Goal: Task Accomplishment & Management: Manage account settings

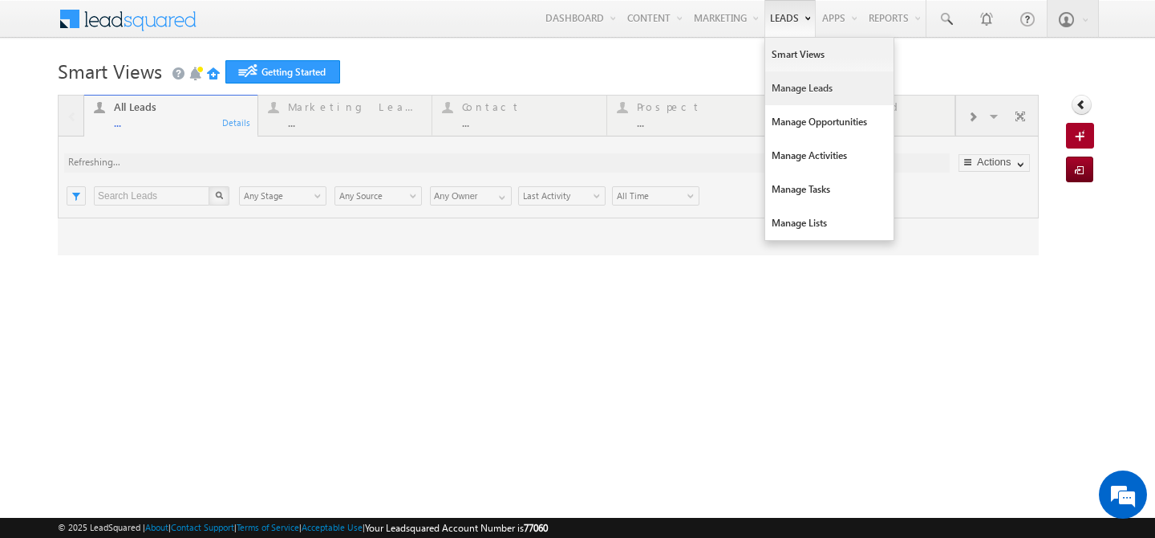
click at [765, 87] on link "Manage Leads" at bounding box center [829, 88] width 128 height 34
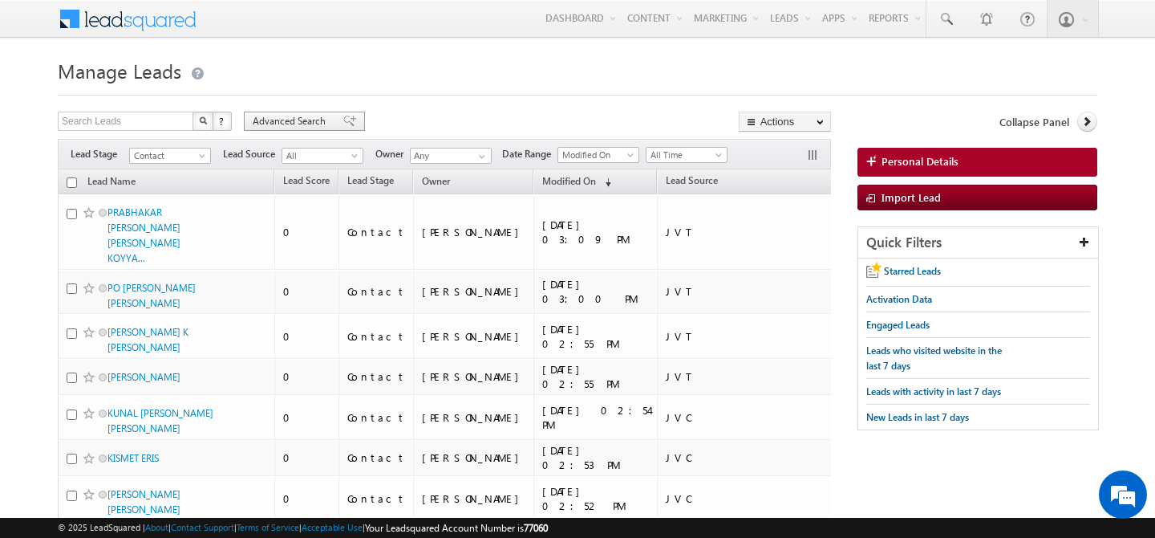
click at [267, 122] on span "Advanced Search" at bounding box center [292, 121] width 78 height 14
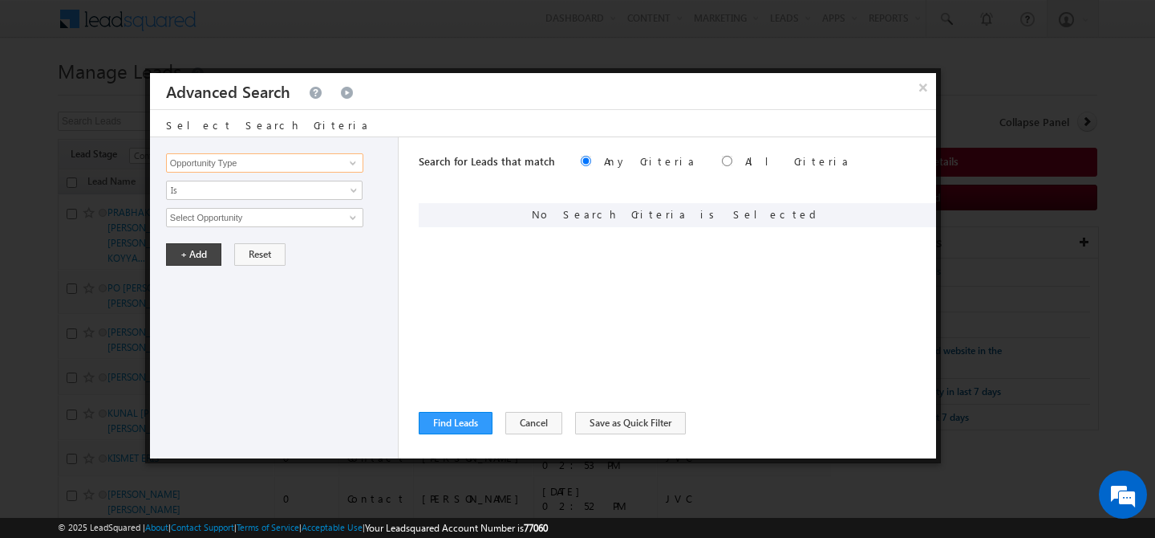
click at [255, 165] on input "Opportunity Type" at bounding box center [264, 162] width 197 height 19
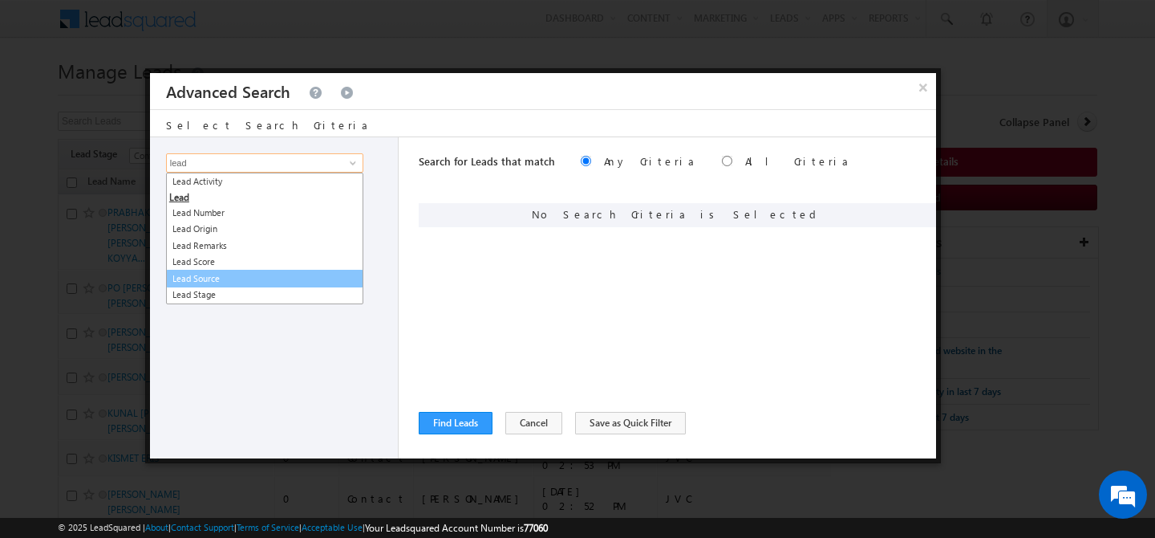
click at [247, 279] on link "Lead Source" at bounding box center [264, 279] width 197 height 18
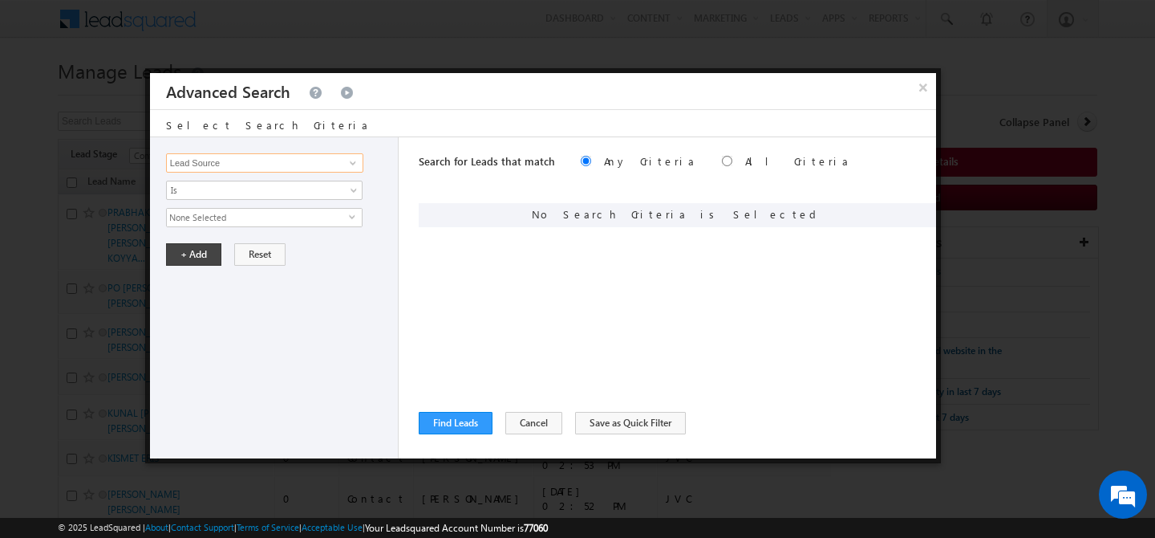
type input "Lead Source"
click at [232, 216] on span "None Selected" at bounding box center [258, 218] width 182 height 18
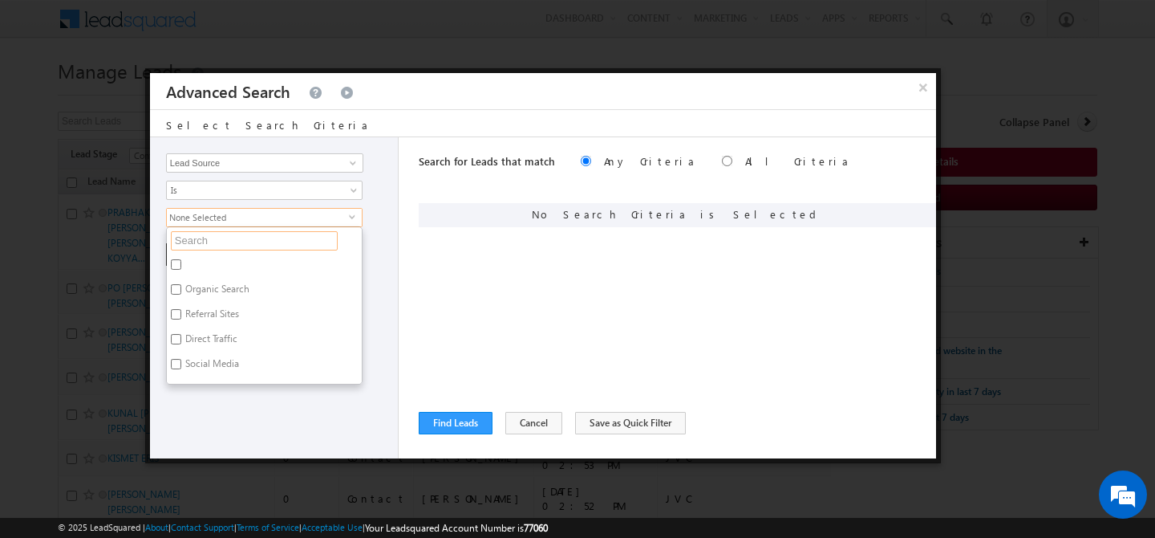
click at [221, 239] on input "text" at bounding box center [254, 240] width 167 height 19
click at [207, 250] on label "[GEOGRAPHIC_DATA]" at bounding box center [229, 253] width 125 height 25
click at [181, 250] on input "[GEOGRAPHIC_DATA]" at bounding box center [176, 251] width 10 height 10
checkbox input "true"
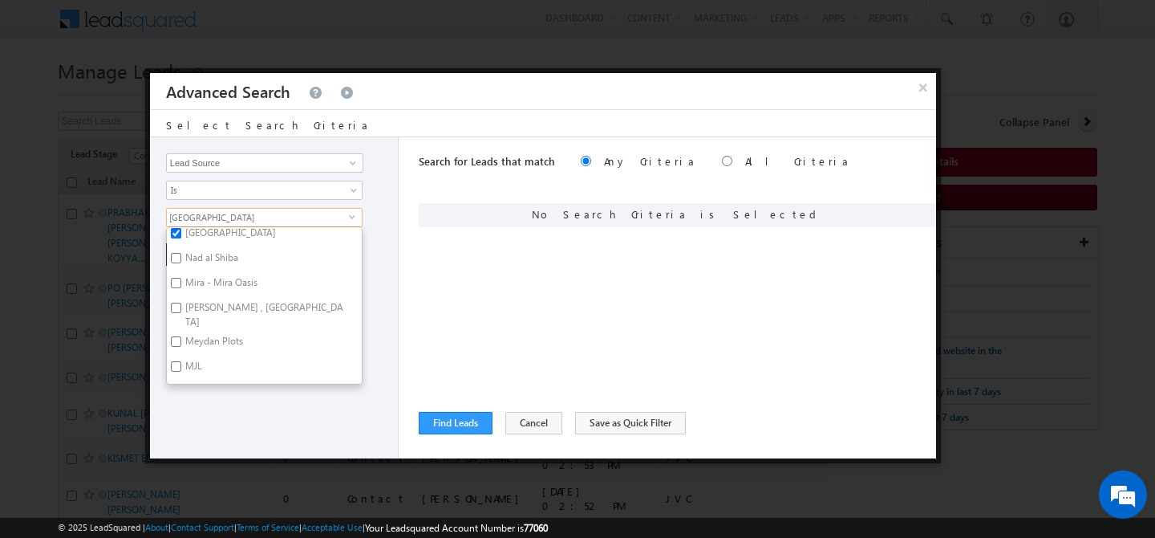
scroll to position [317, 0]
click at [209, 252] on label "Nad al Shiba" at bounding box center [210, 257] width 87 height 25
click at [181, 252] on input "Nad al Shiba" at bounding box center [176, 255] width 10 height 10
checkbox input "true"
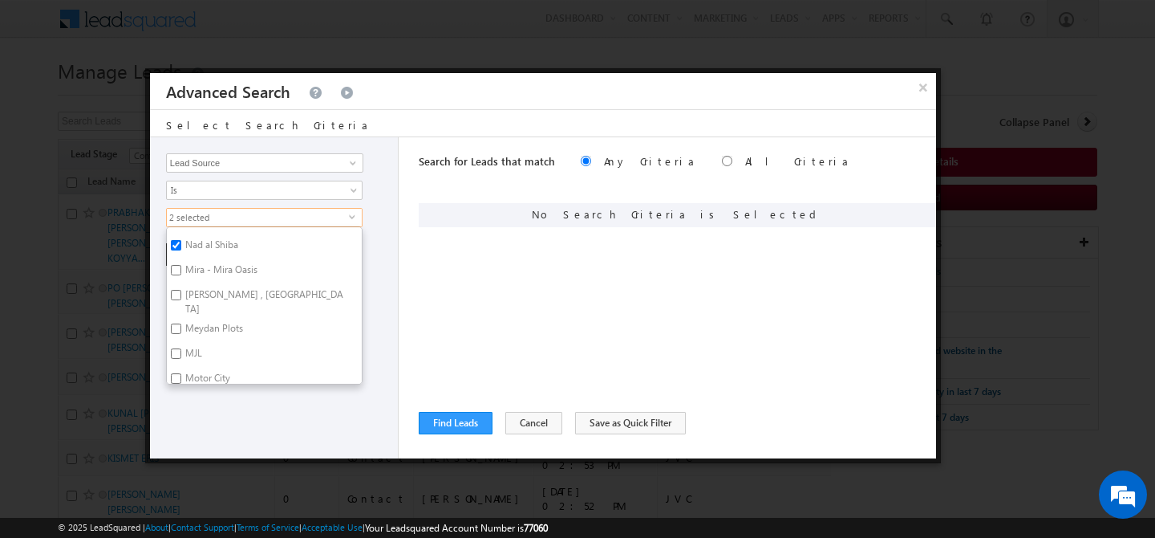
scroll to position [338, 0]
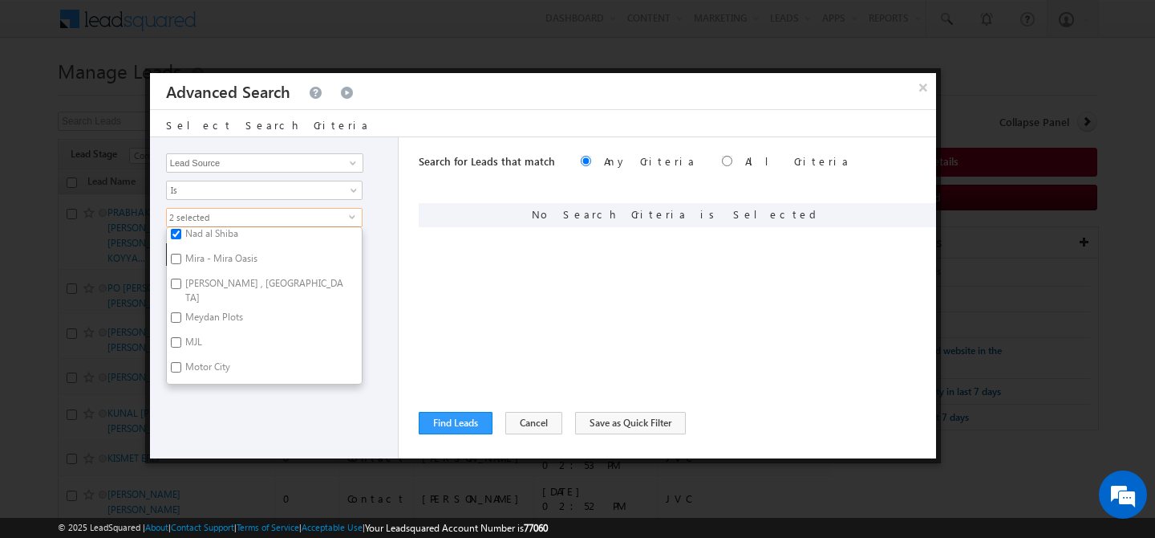
click at [210, 262] on label "Mira - Mira Oasis" at bounding box center [220, 261] width 107 height 25
click at [181, 262] on input "Mira - Mira Oasis" at bounding box center [176, 259] width 10 height 10
checkbox input "true"
click at [209, 288] on label "Motor City" at bounding box center [206, 300] width 79 height 25
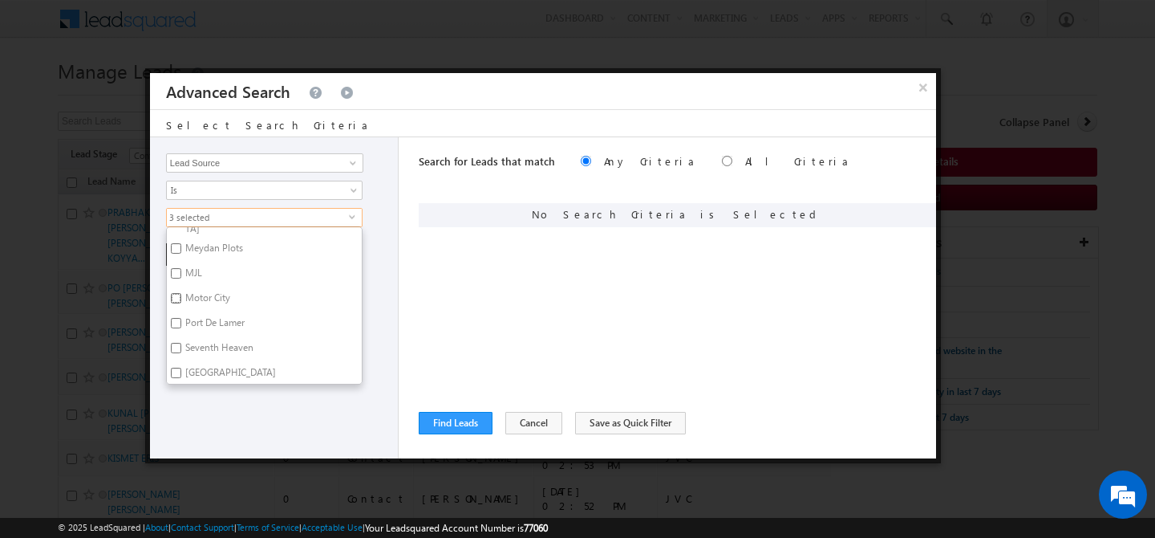
click at [181, 293] on input "Motor City" at bounding box center [176, 298] width 10 height 10
checkbox input "true"
click at [211, 313] on label "Port De Lamer" at bounding box center [214, 325] width 94 height 25
click at [181, 318] on input "Port De Lamer" at bounding box center [176, 323] width 10 height 10
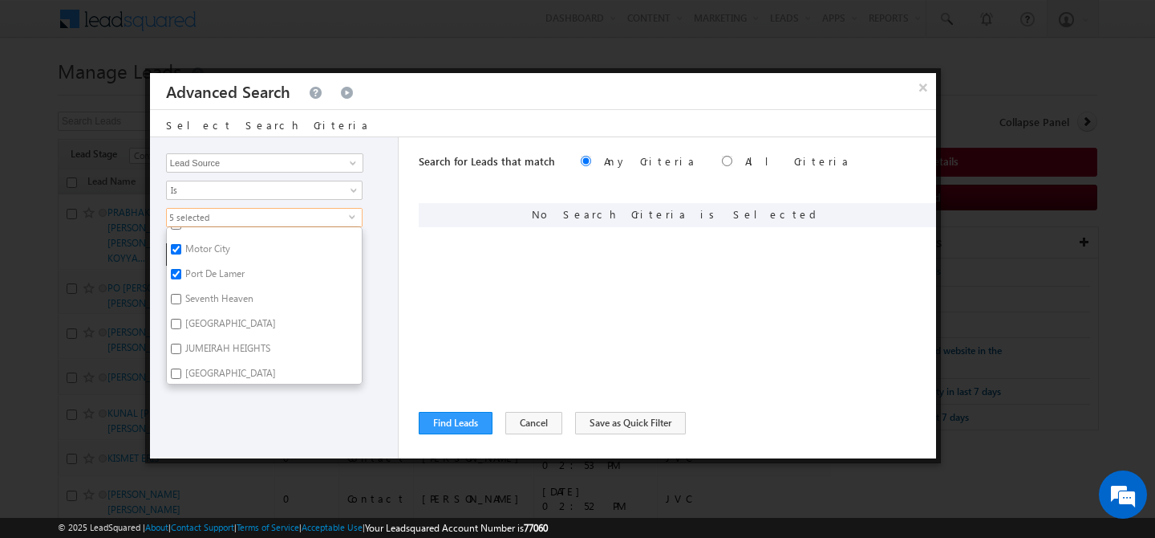
click at [209, 270] on label "Port De Lamer" at bounding box center [214, 276] width 94 height 25
click at [181, 270] on input "Port De Lamer" at bounding box center [176, 274] width 10 height 10
checkbox input "false"
click at [209, 301] on label "JUMEIRAH HEIGHTS" at bounding box center [227, 313] width 120 height 25
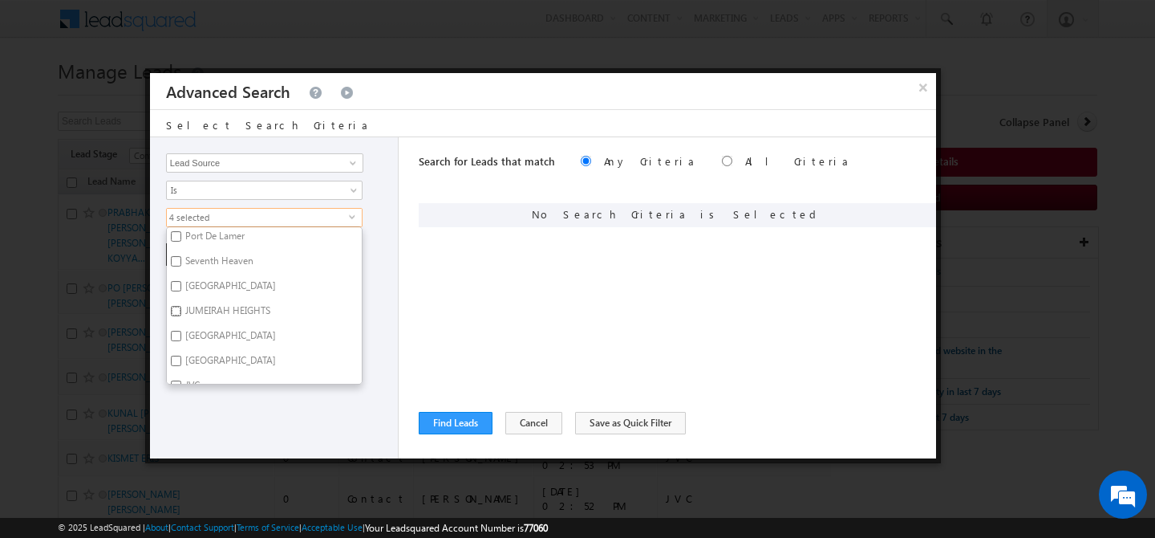
click at [181, 306] on input "JUMEIRAH HEIGHTS" at bounding box center [176, 311] width 10 height 10
checkbox input "true"
click at [207, 327] on label "[GEOGRAPHIC_DATA]" at bounding box center [229, 338] width 125 height 25
click at [181, 331] on input "[GEOGRAPHIC_DATA]" at bounding box center [176, 336] width 10 height 10
checkbox input "true"
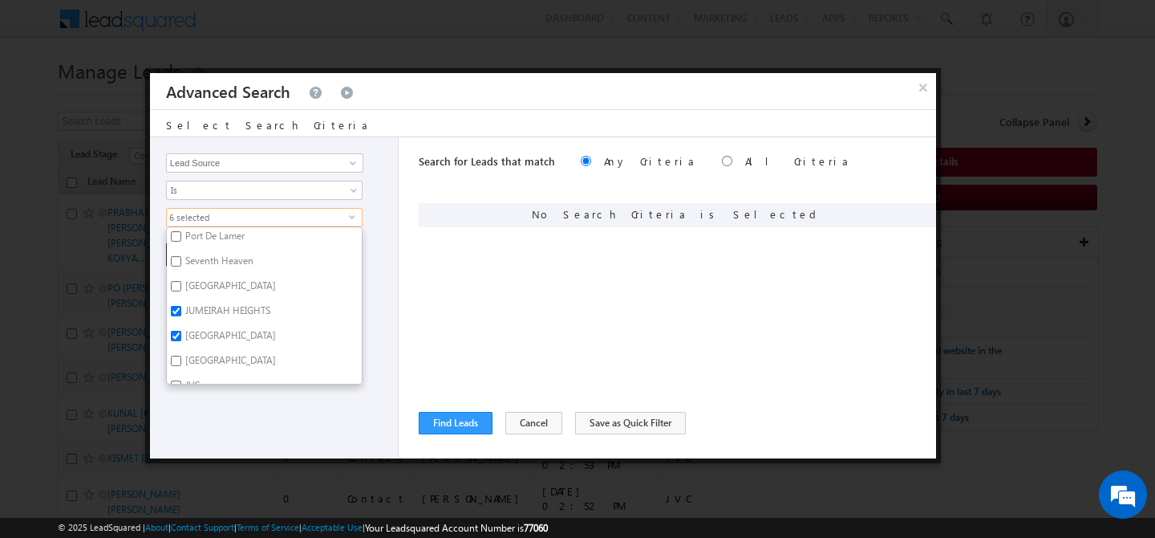
click at [207, 351] on label "[GEOGRAPHIC_DATA]" at bounding box center [229, 363] width 125 height 25
click at [181, 355] on input "[GEOGRAPHIC_DATA]" at bounding box center [176, 360] width 10 height 10
checkbox input "true"
click at [210, 326] on label "[GEOGRAPHIC_DATA]" at bounding box center [229, 338] width 125 height 25
click at [181, 331] on input "[GEOGRAPHIC_DATA]" at bounding box center [176, 336] width 10 height 10
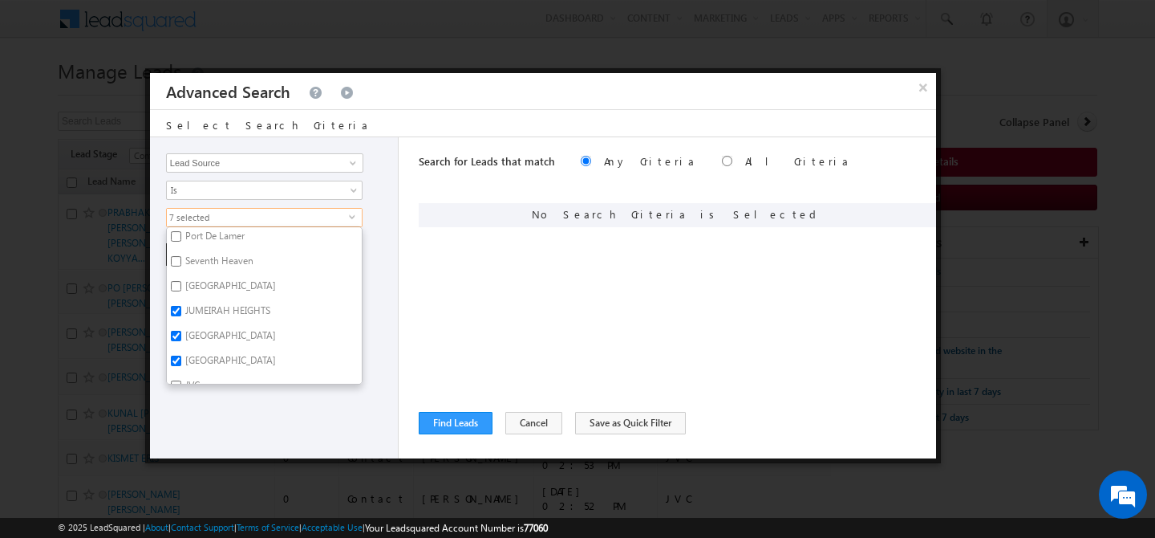
checkbox input "false"
click at [206, 314] on label "JVC" at bounding box center [191, 326] width 49 height 25
click at [181, 319] on input "JVC" at bounding box center [176, 324] width 10 height 10
checkbox input "true"
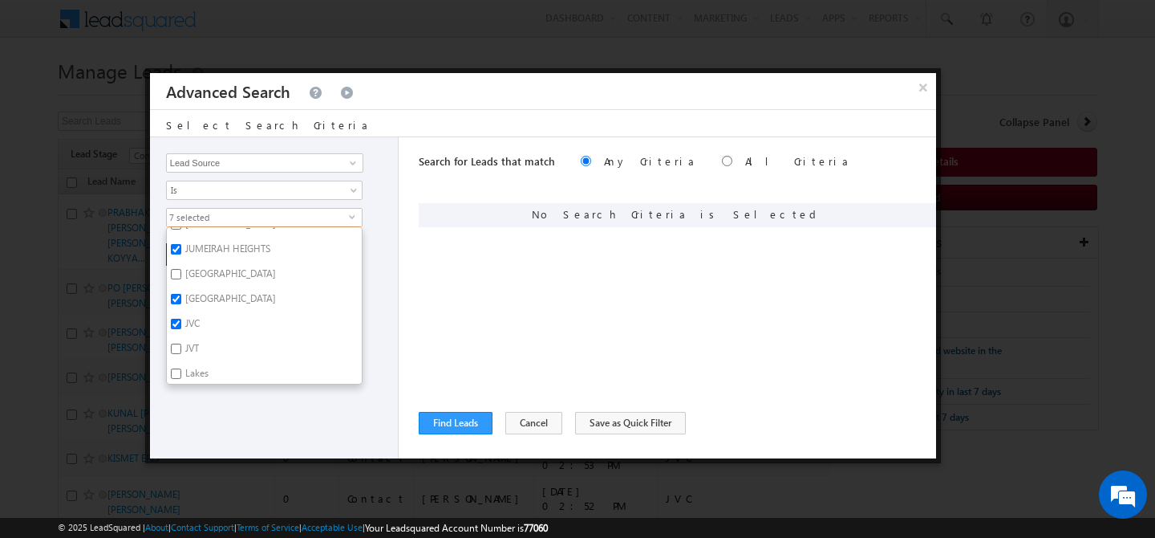
click at [202, 343] on label "JVT" at bounding box center [191, 351] width 48 height 25
click at [181, 343] on input "JVT" at bounding box center [176, 348] width 10 height 10
checkbox input "true"
click at [231, 305] on label "[GEOGRAPHIC_DATA]" at bounding box center [229, 314] width 125 height 25
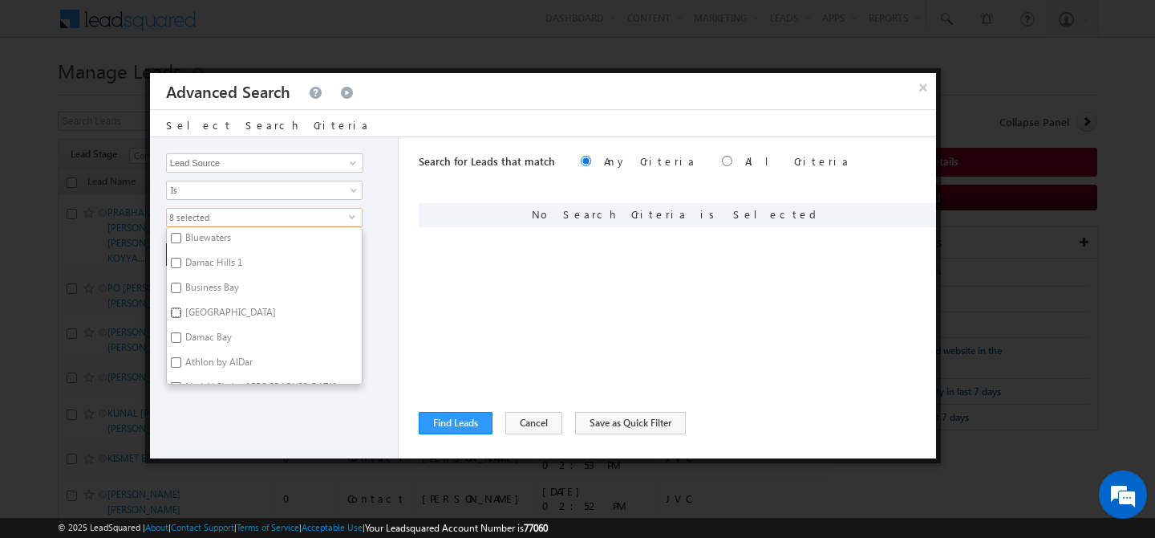
click at [181, 307] on input "[GEOGRAPHIC_DATA]" at bounding box center [176, 312] width 10 height 10
checkbox input "true"
click at [225, 284] on label "Business Bay" at bounding box center [211, 290] width 88 height 25
click at [181, 284] on input "Business Bay" at bounding box center [176, 287] width 10 height 10
checkbox input "true"
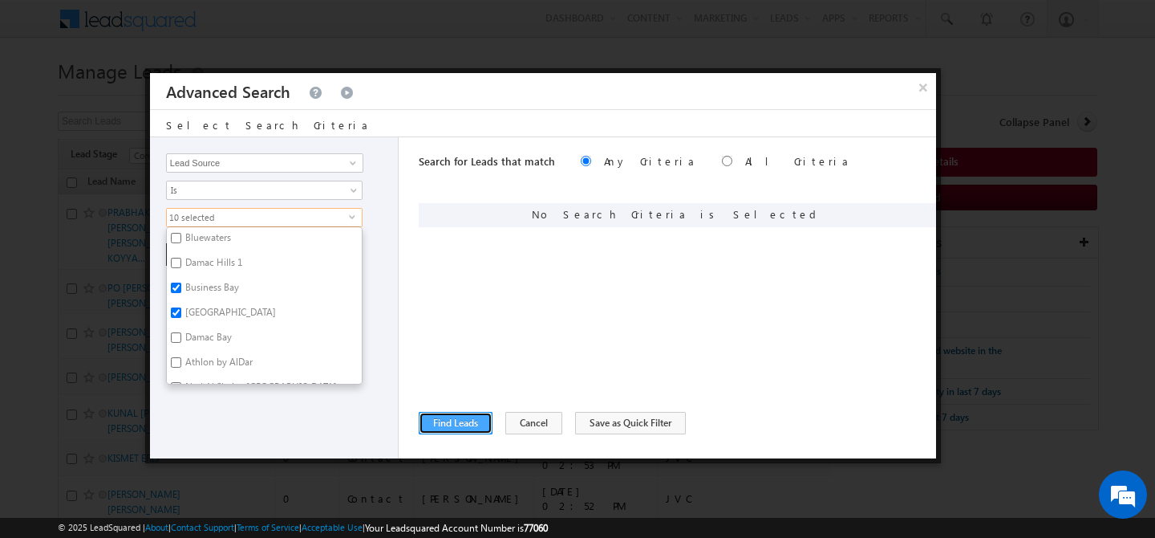
click at [447, 426] on button "Find Leads" at bounding box center [456, 423] width 74 height 22
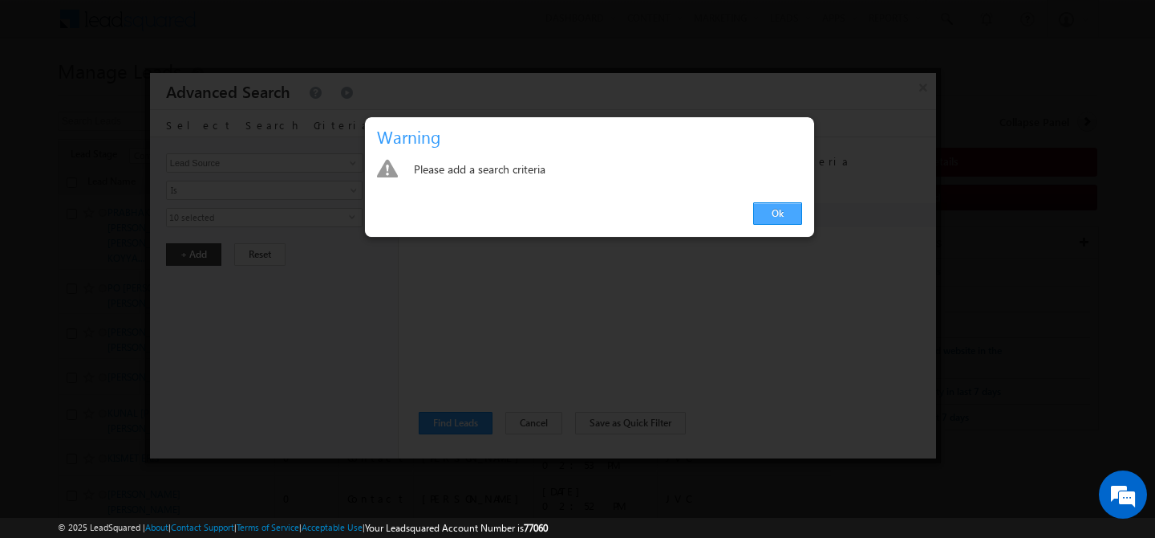
click at [786, 223] on link "Ok" at bounding box center [777, 213] width 49 height 22
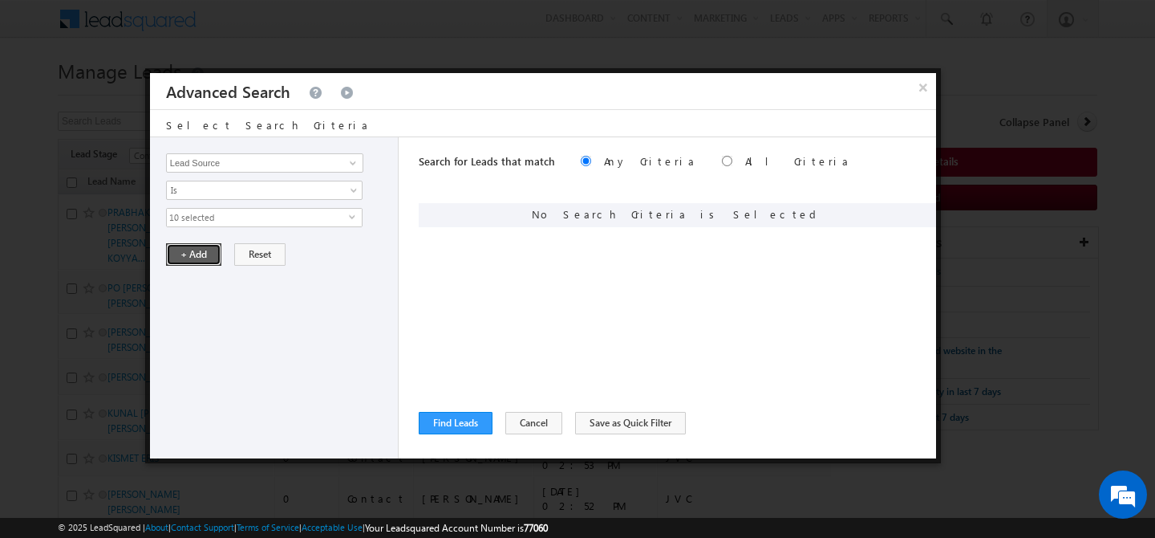
click at [191, 258] on button "+ Add" at bounding box center [193, 254] width 55 height 22
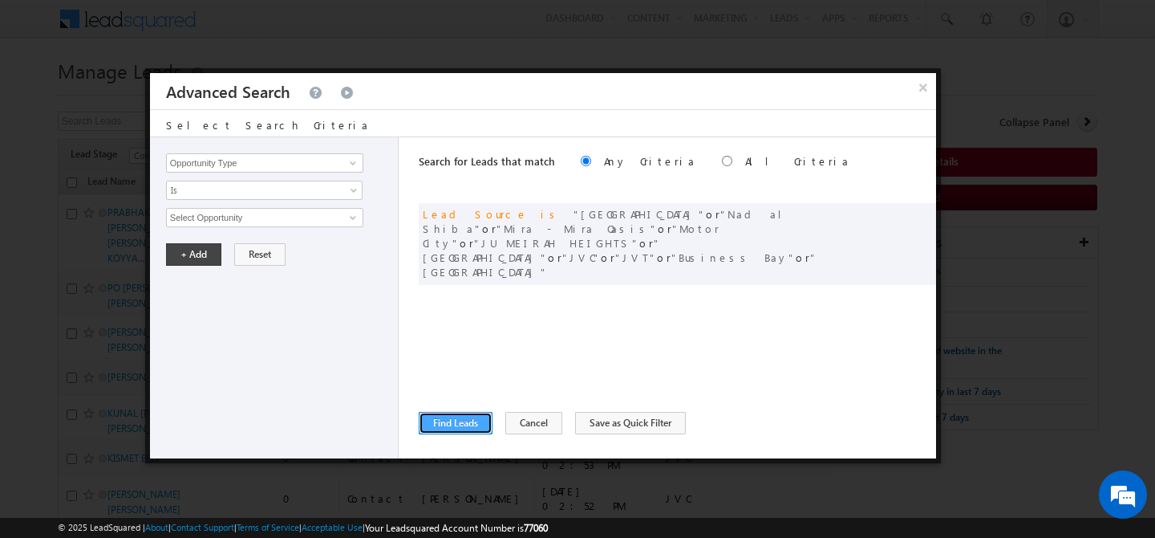
click at [453, 432] on button "Find Leads" at bounding box center [456, 423] width 74 height 22
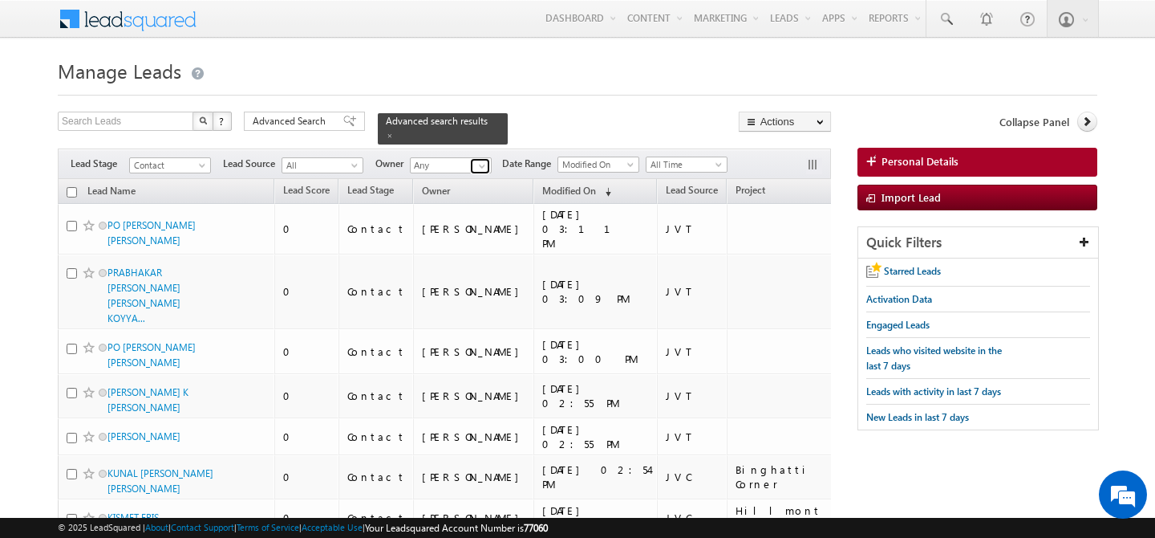
click at [481, 160] on span at bounding box center [482, 166] width 13 height 13
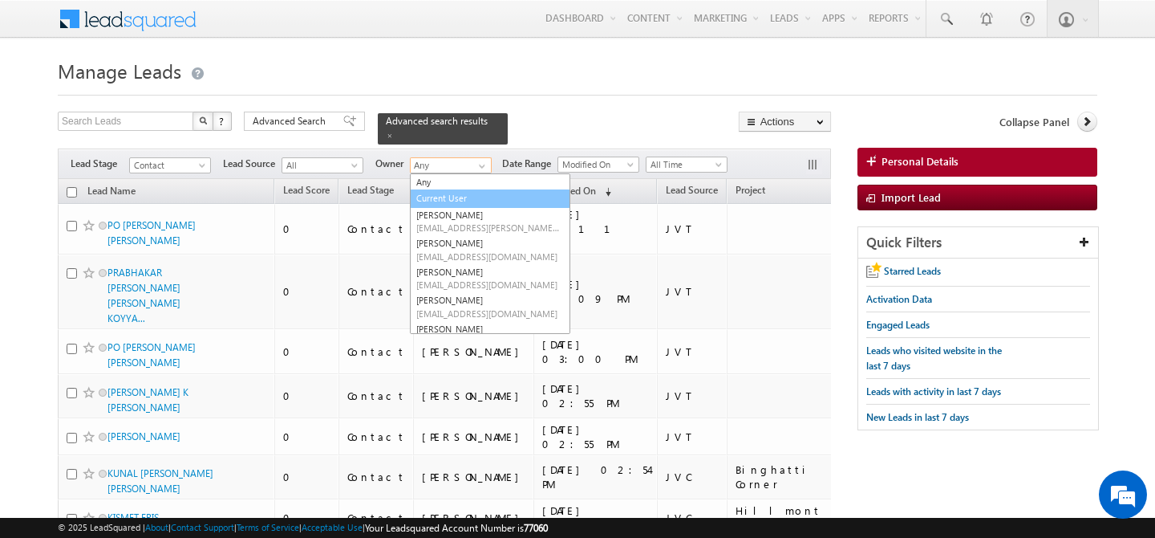
click at [451, 189] on link "Current User" at bounding box center [490, 198] width 160 height 18
type input "Current User"
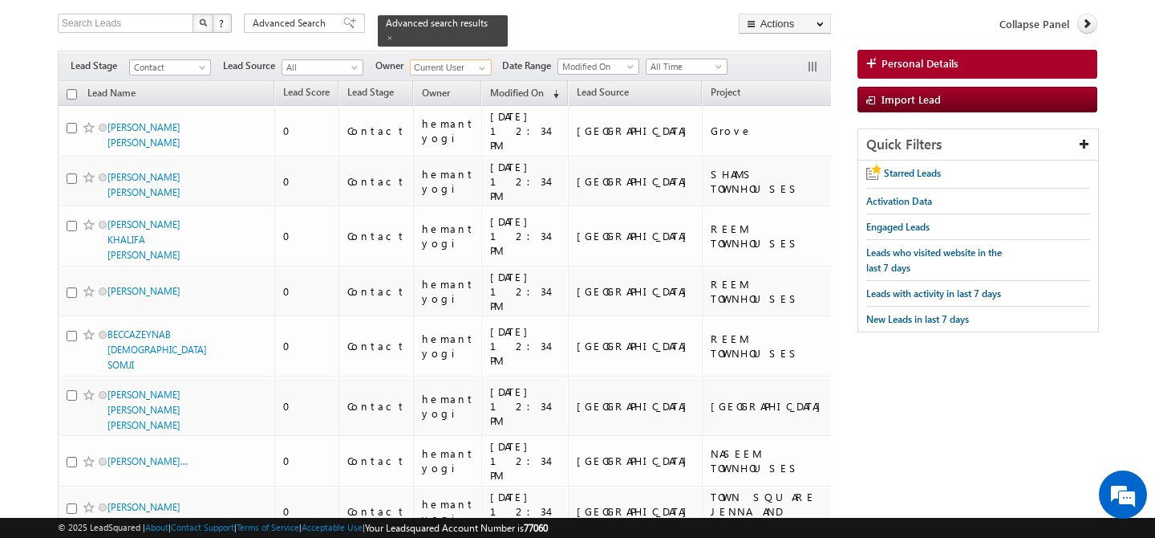
scroll to position [0, 0]
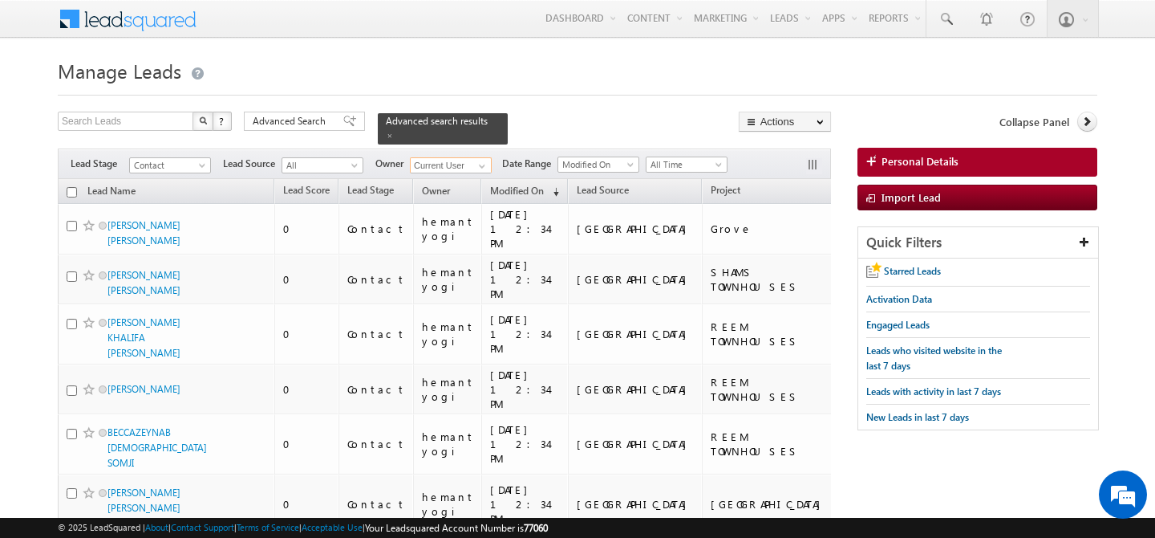
click at [73, 187] on input "checkbox" at bounding box center [72, 192] width 10 height 10
checkbox input "true"
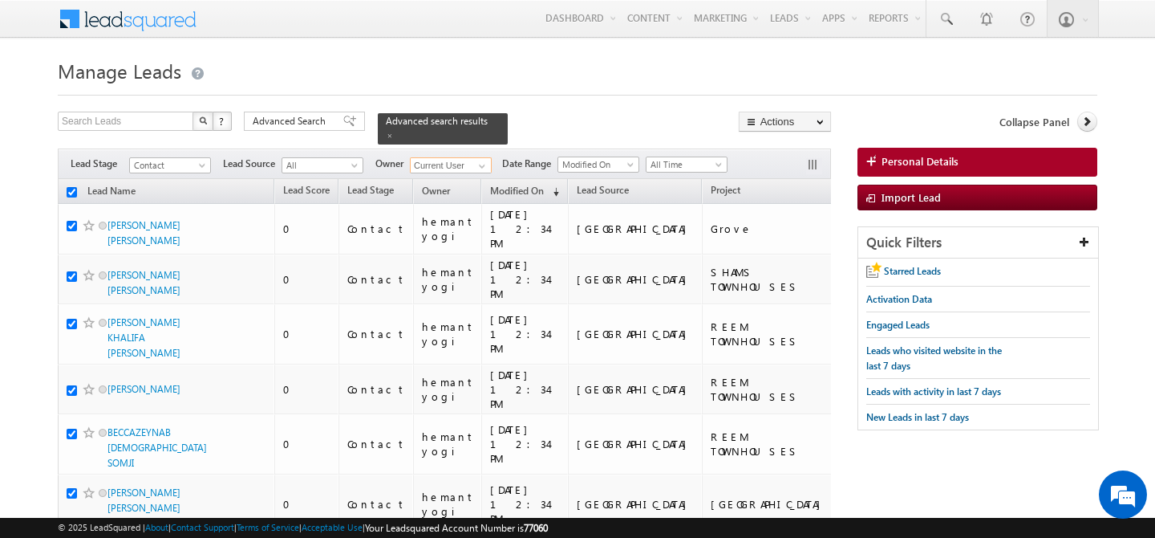
checkbox input "true"
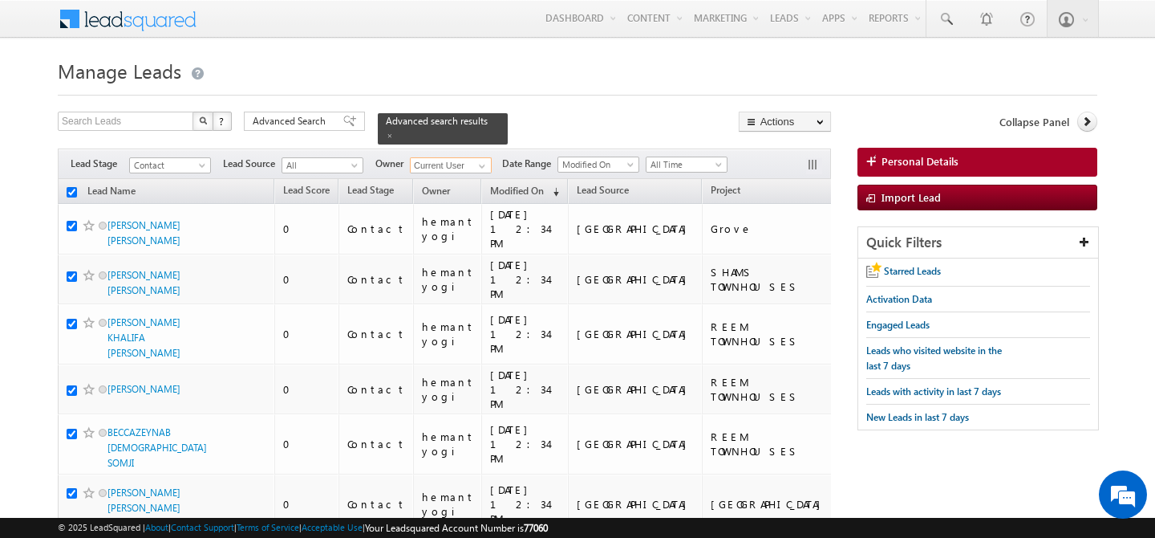
checkbox input "true"
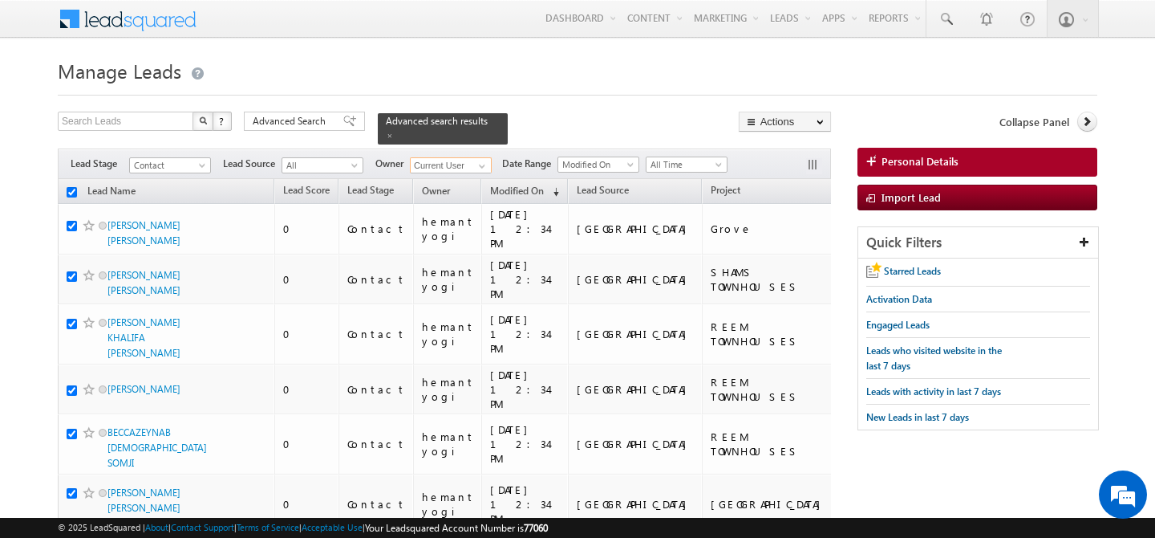
checkbox input "true"
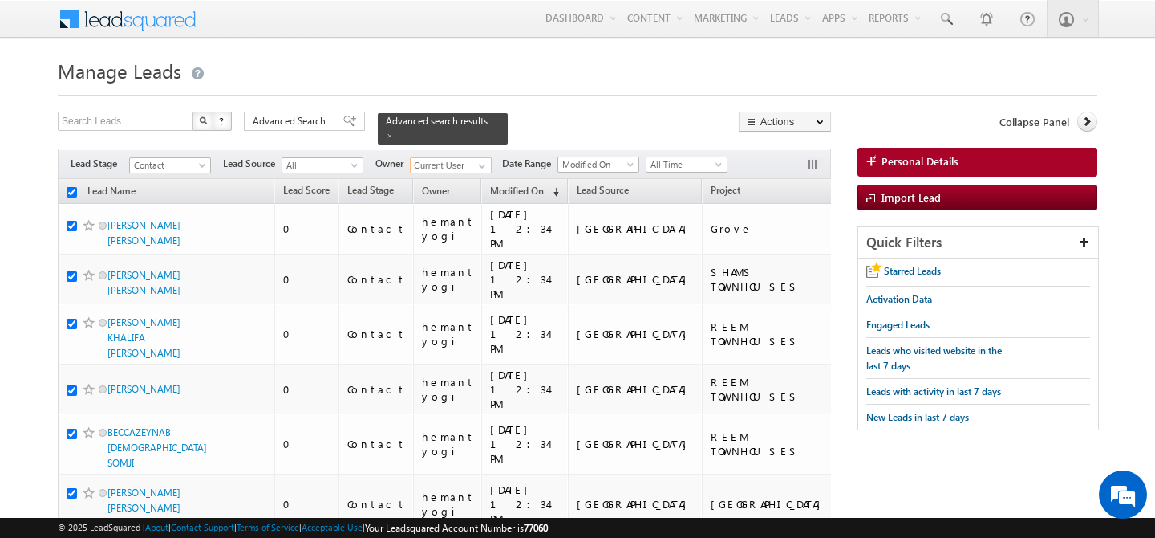
checkbox input "true"
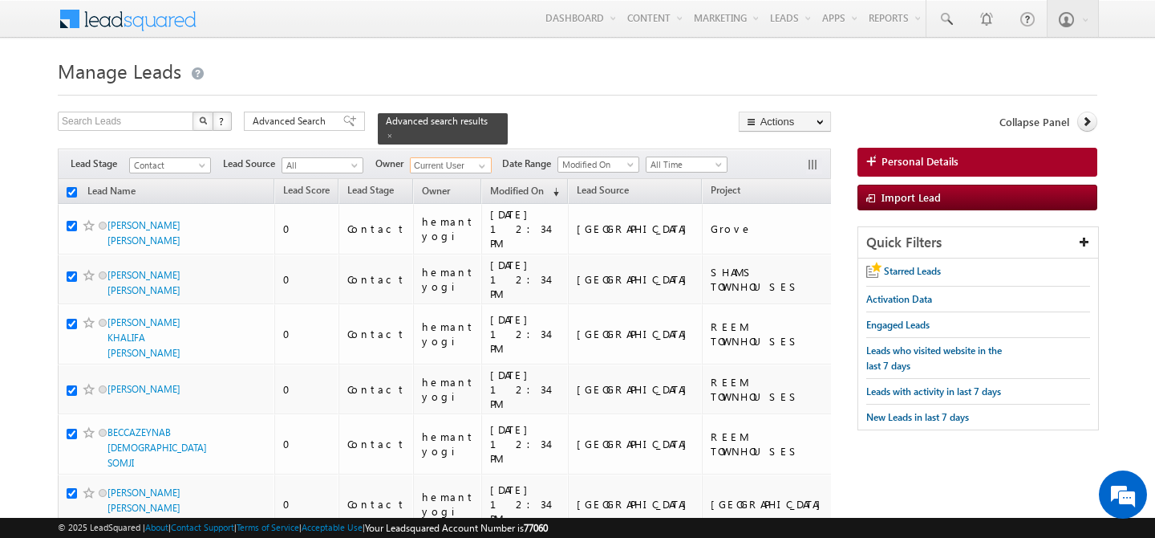
checkbox input "true"
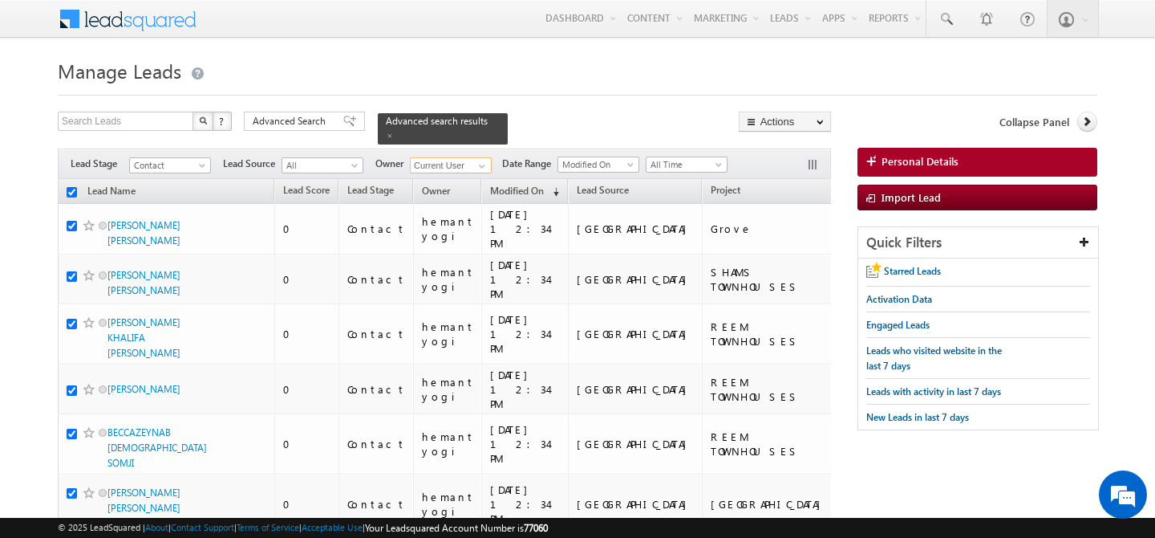
checkbox input "true"
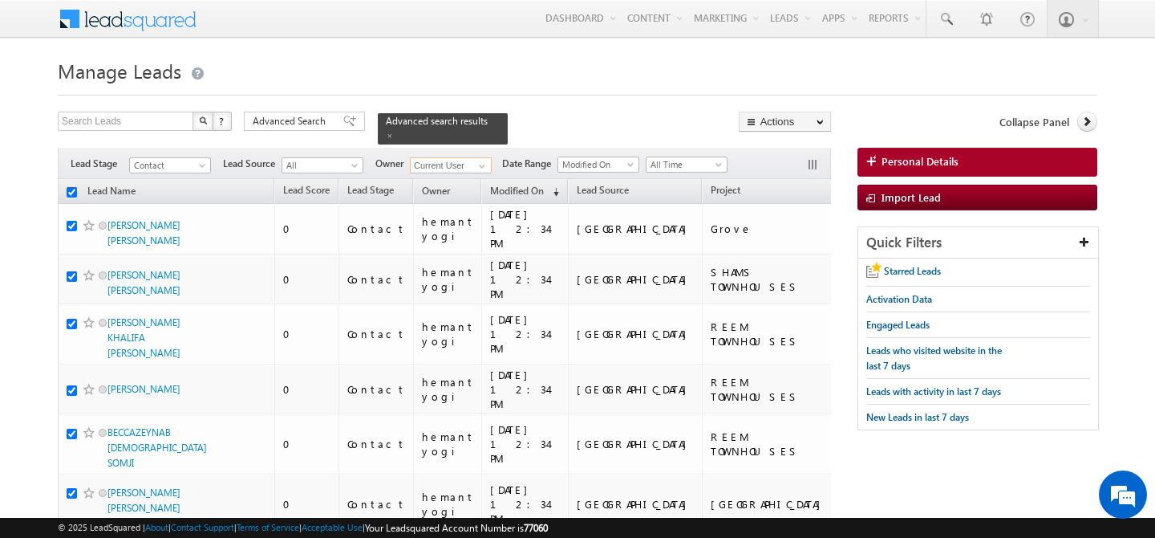
checkbox input "true"
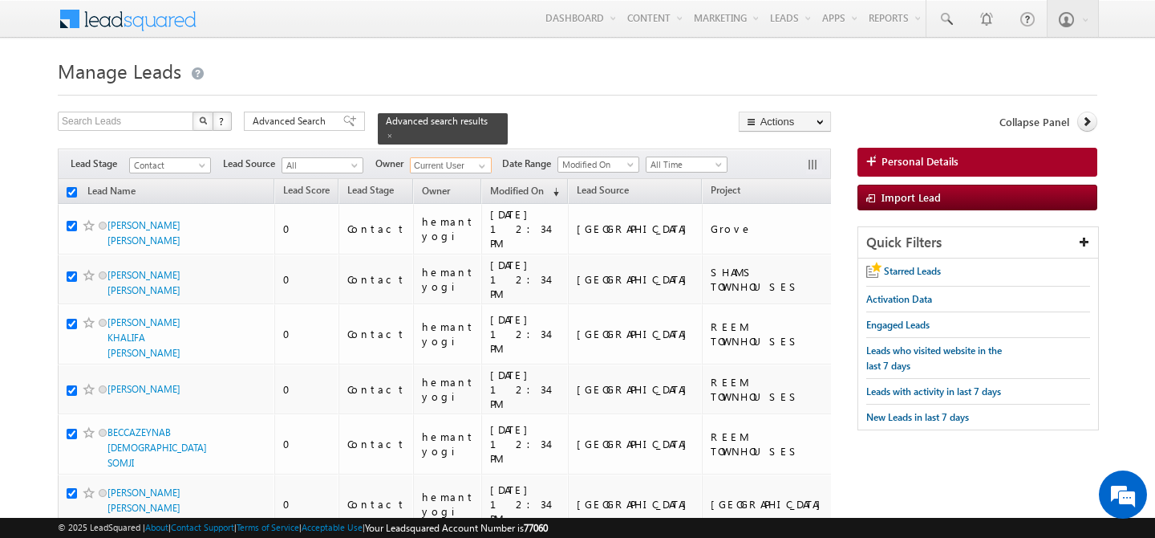
checkbox input "true"
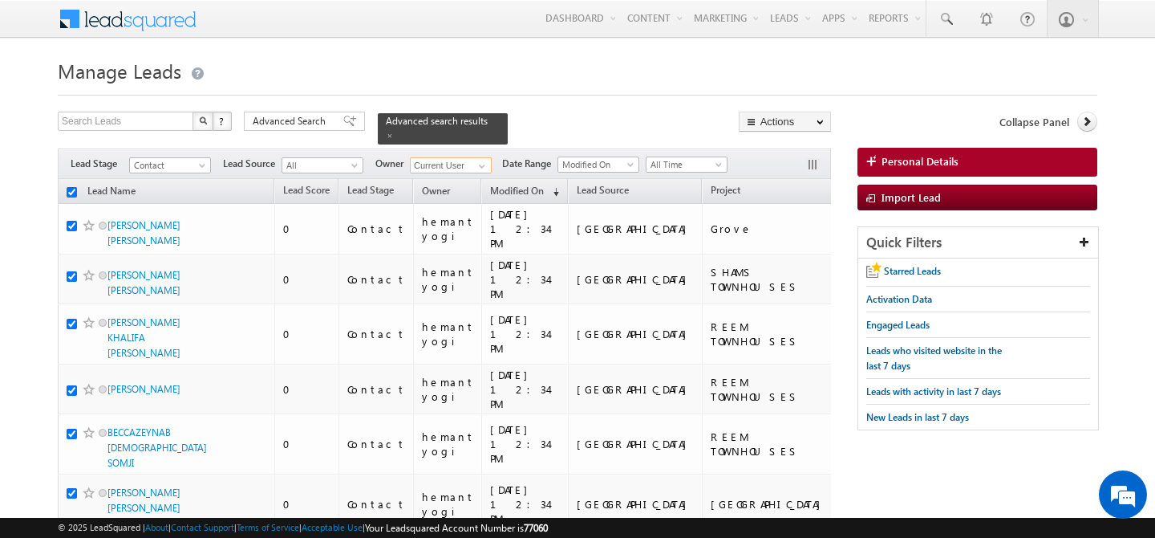
checkbox input "true"
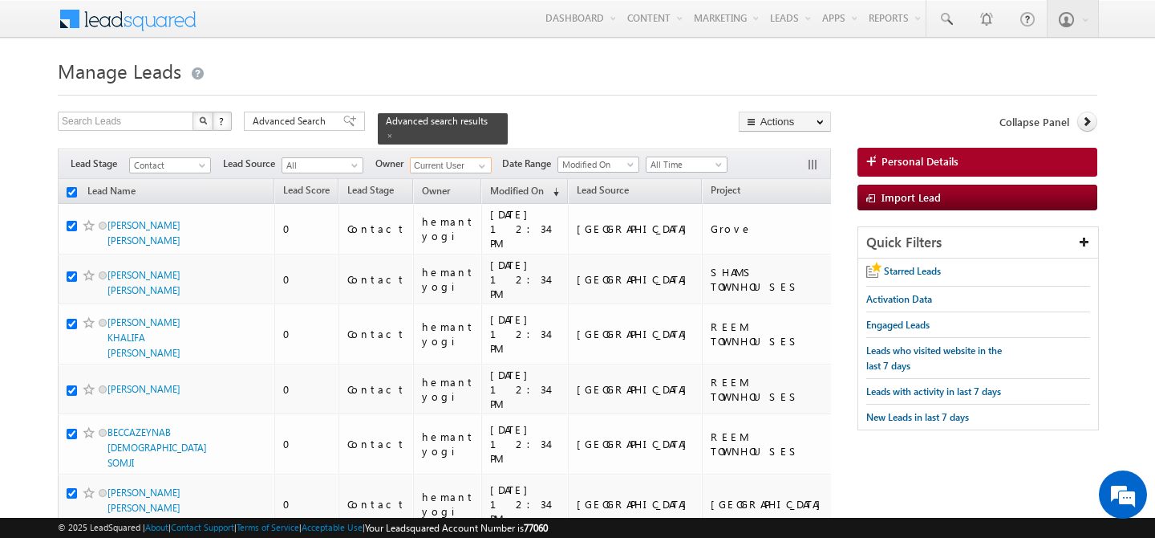
checkbox input "true"
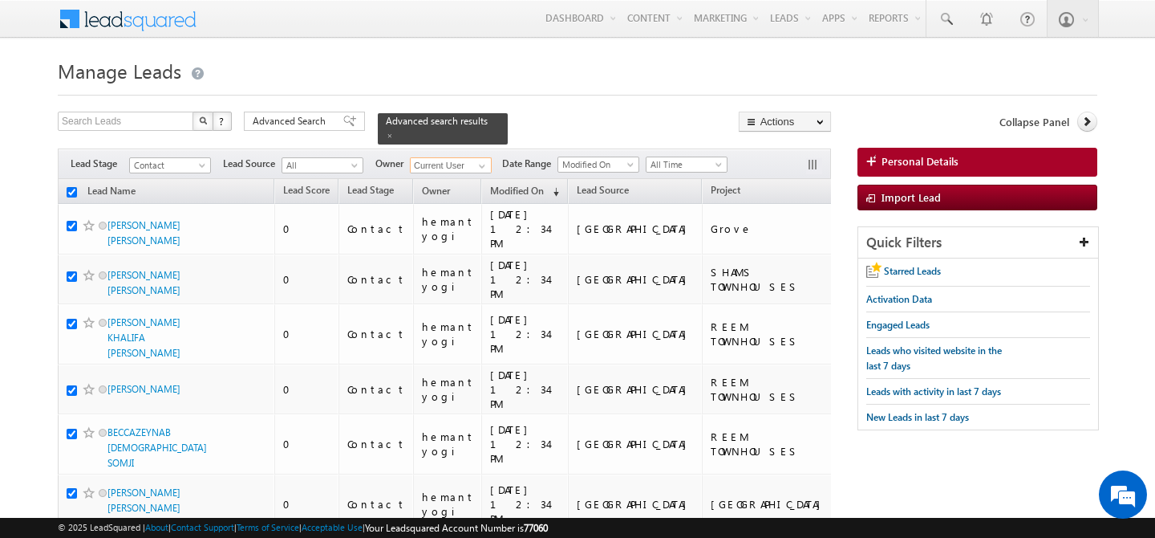
checkbox input "true"
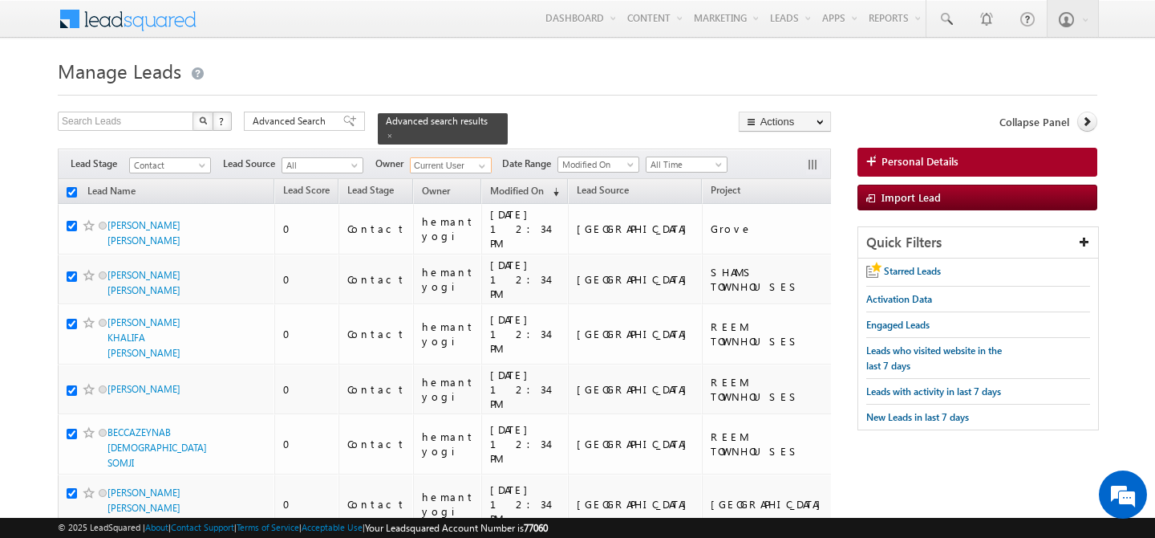
checkbox input "true"
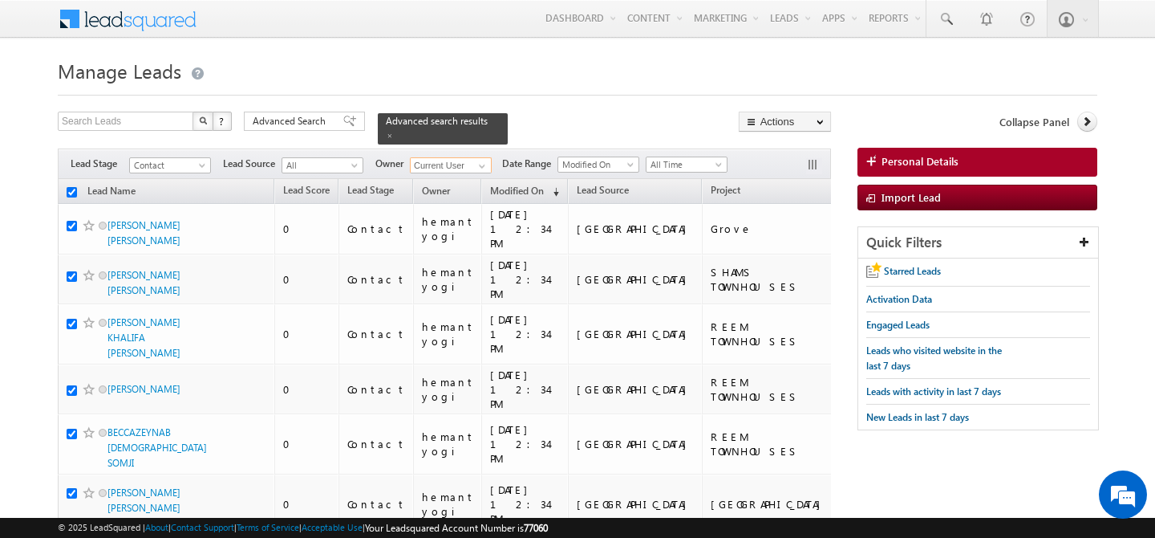
checkbox input "true"
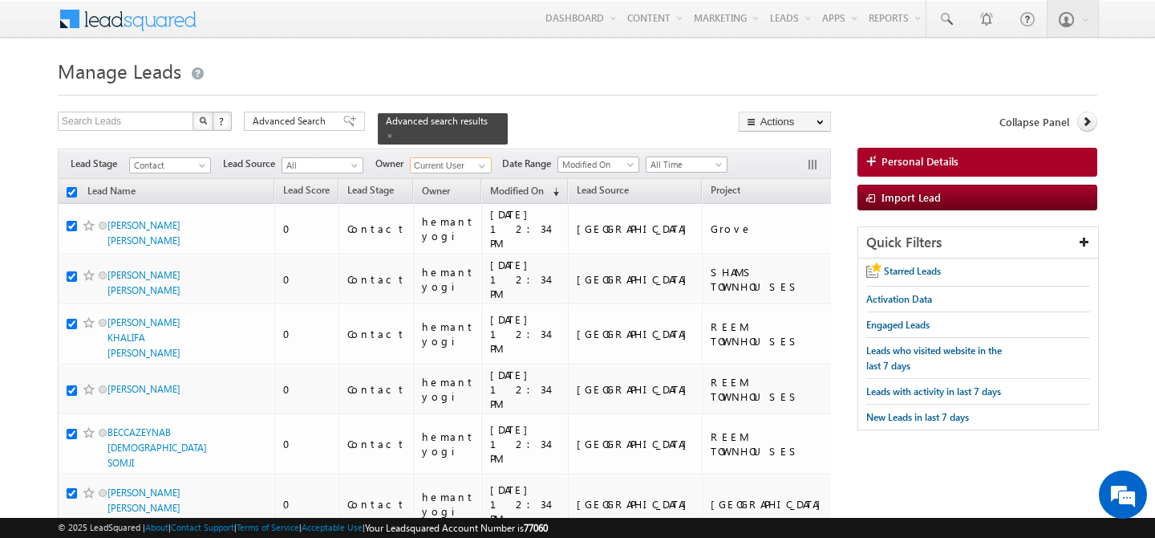
checkbox input "true"
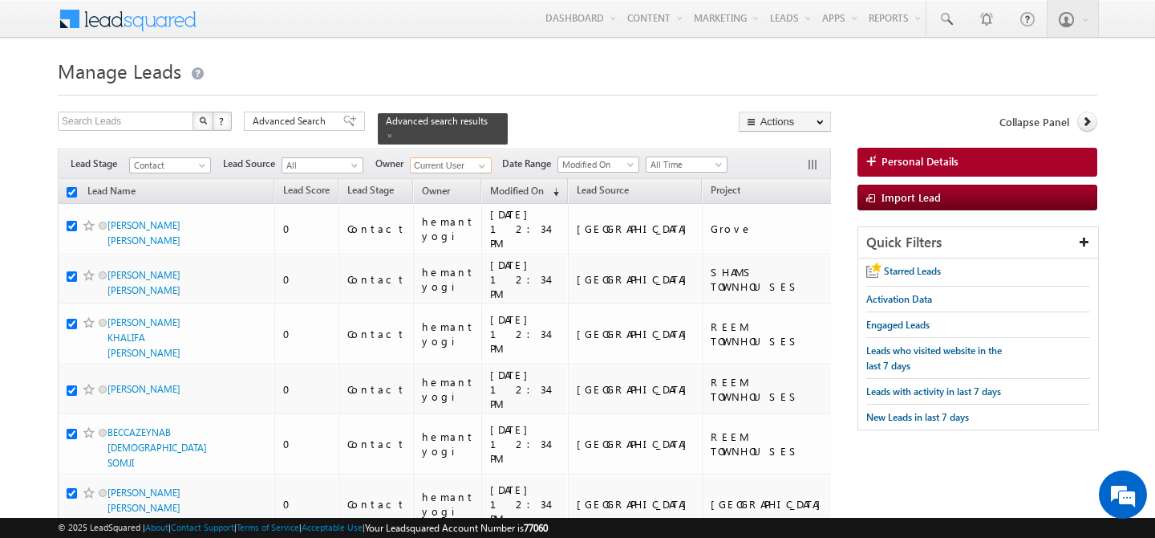
checkbox input "true"
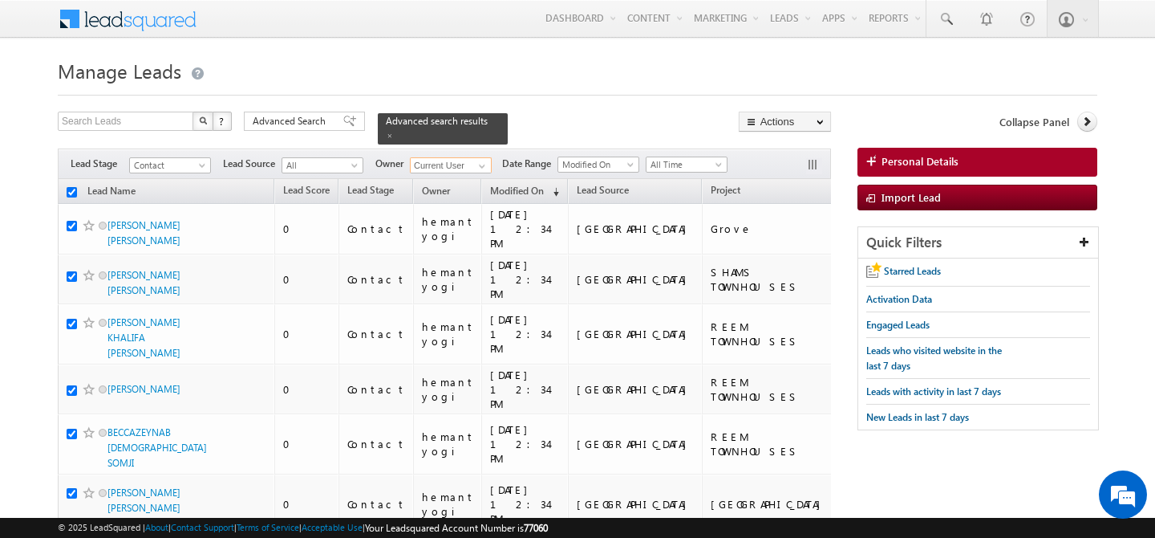
checkbox input "true"
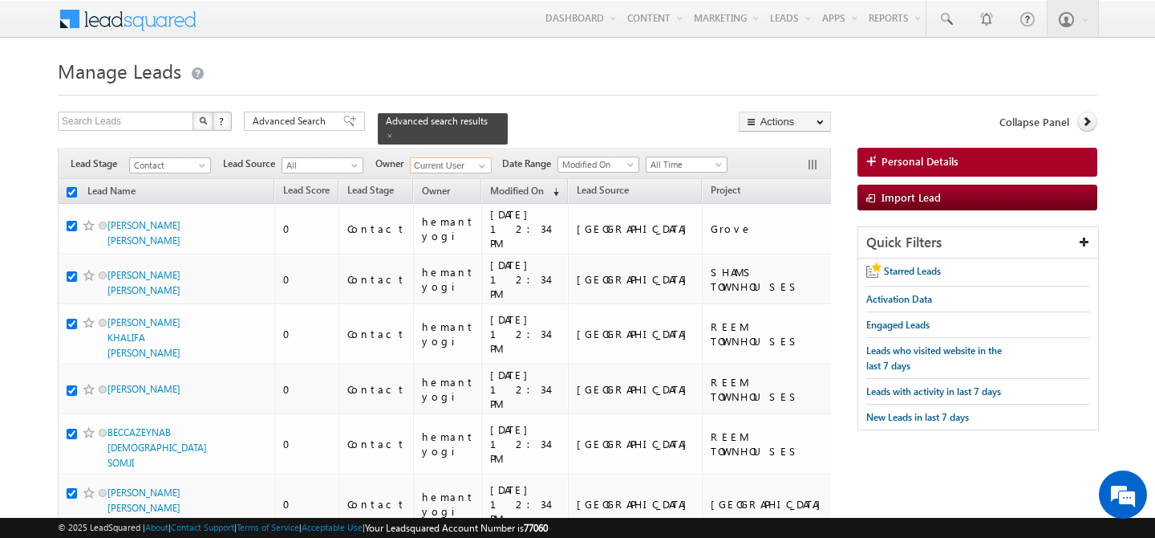
checkbox input "true"
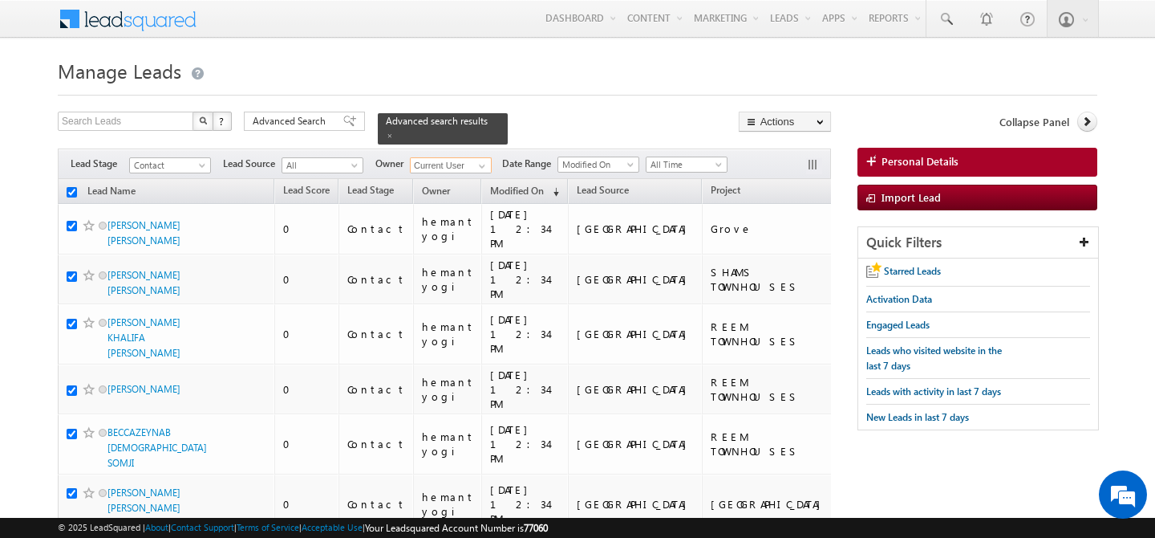
checkbox input "true"
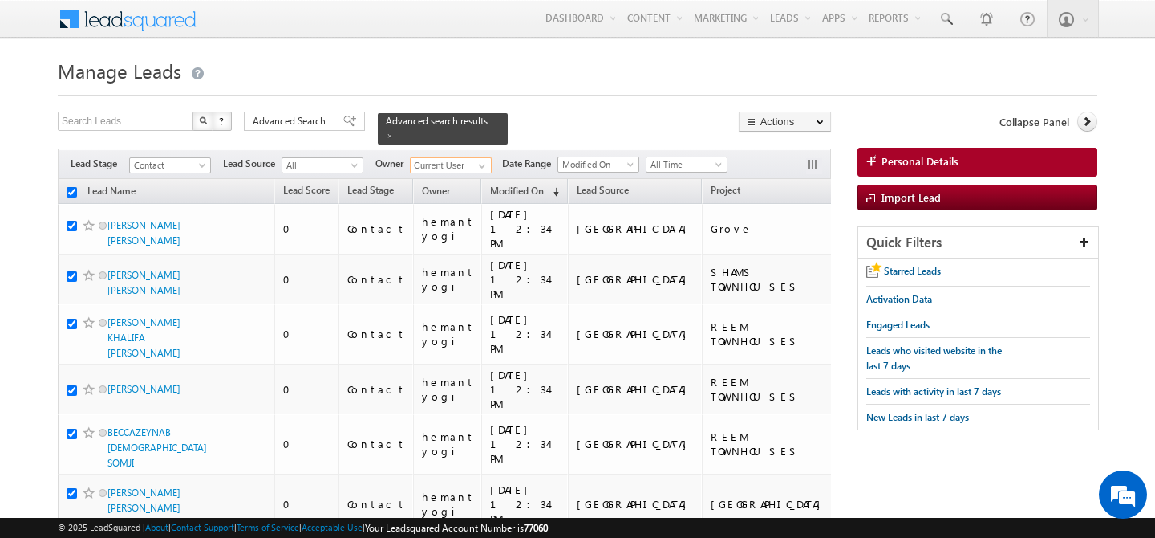
checkbox input "true"
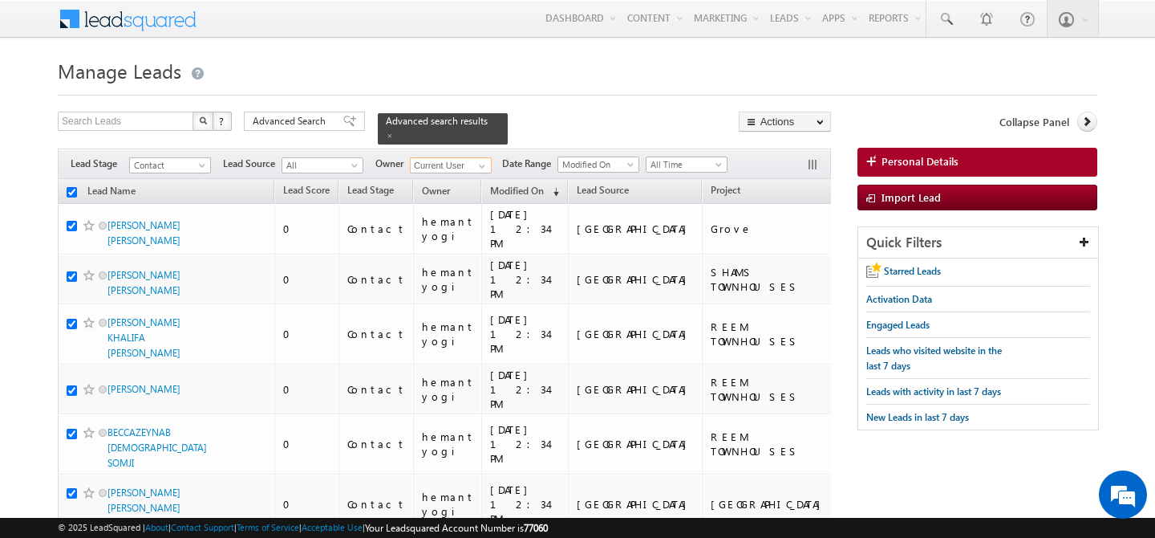
checkbox input "true"
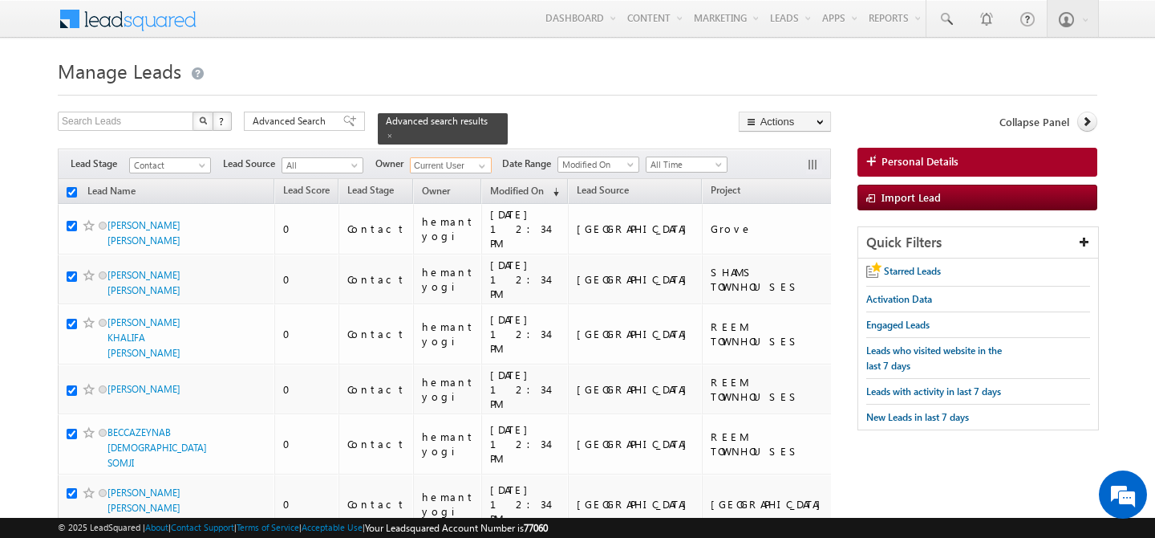
checkbox input "true"
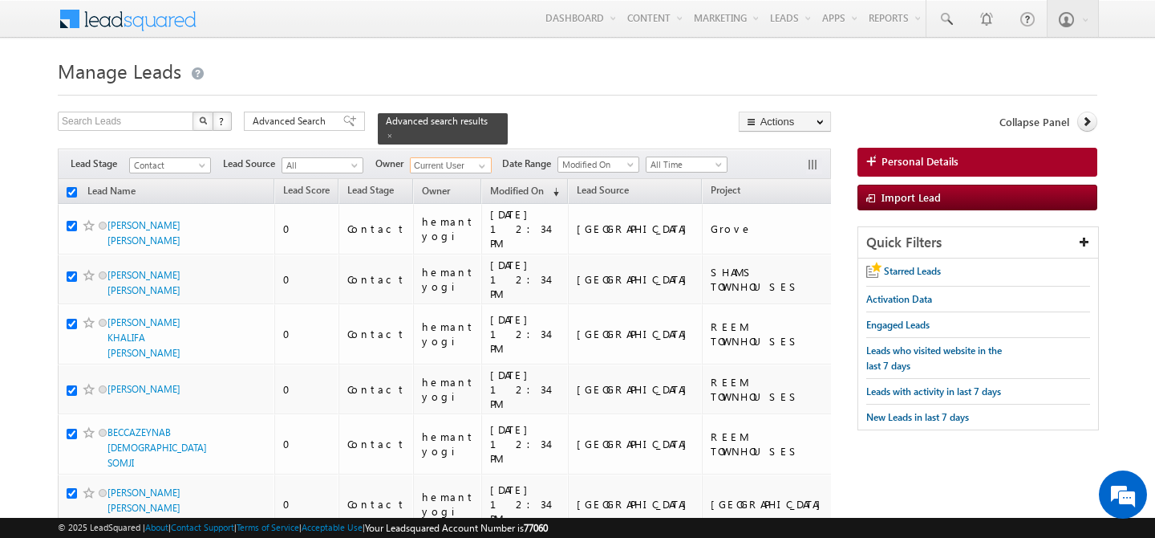
checkbox input "true"
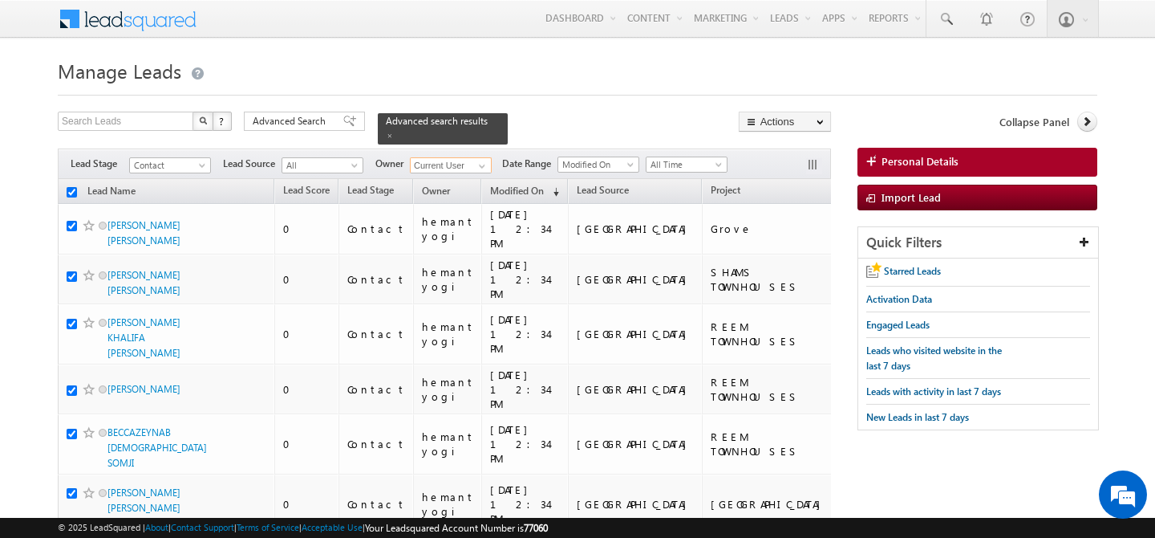
checkbox input "true"
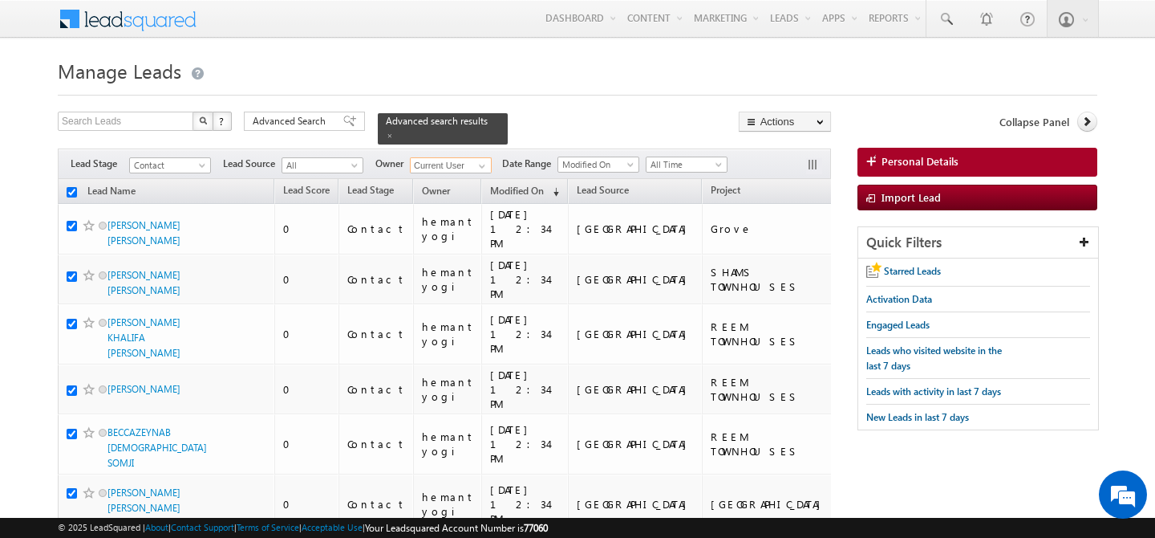
checkbox input "true"
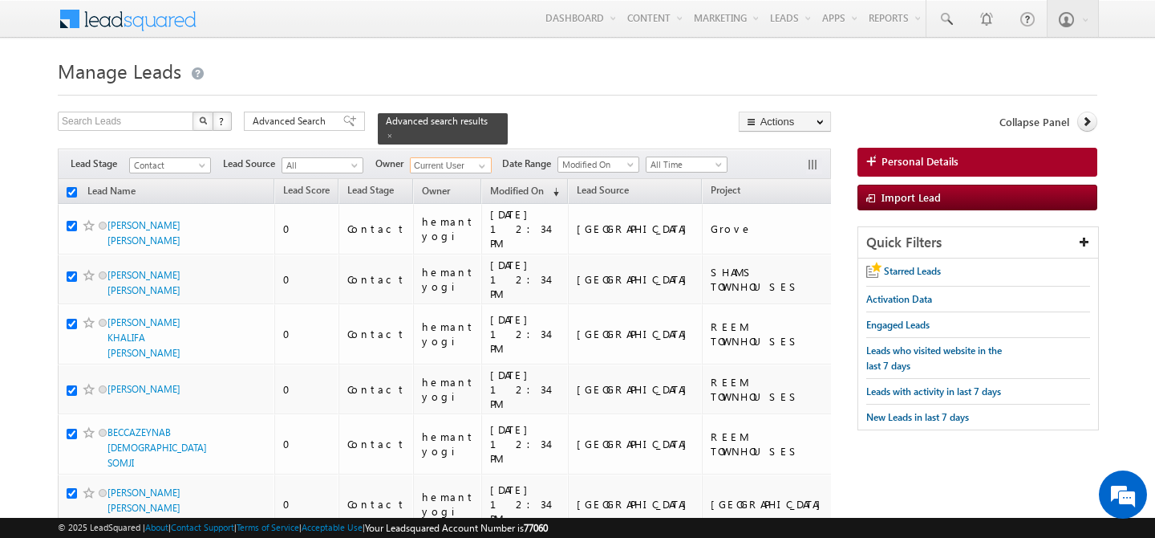
checkbox input "true"
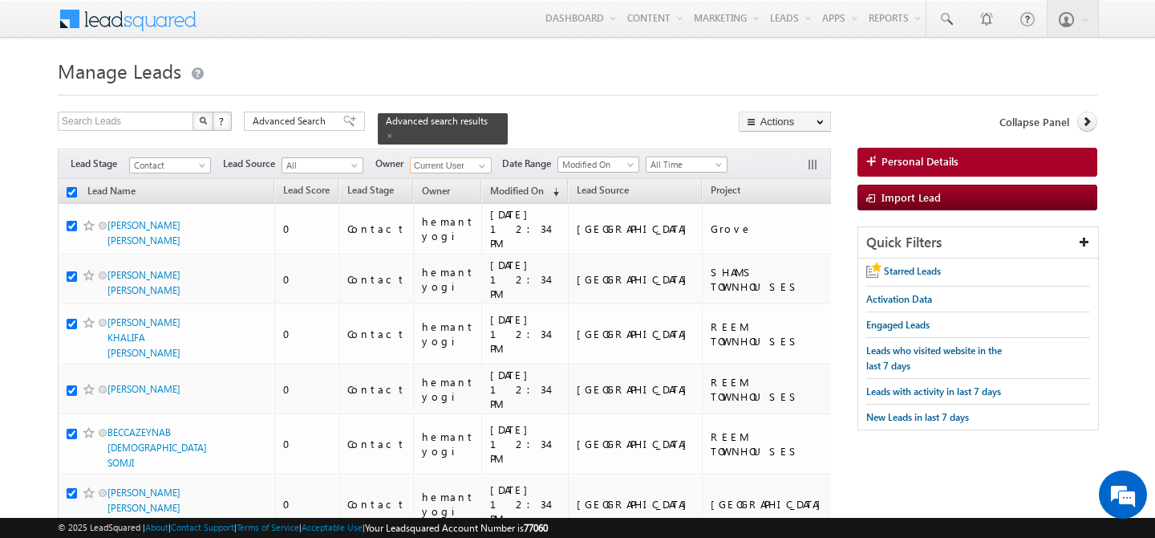
checkbox input "true"
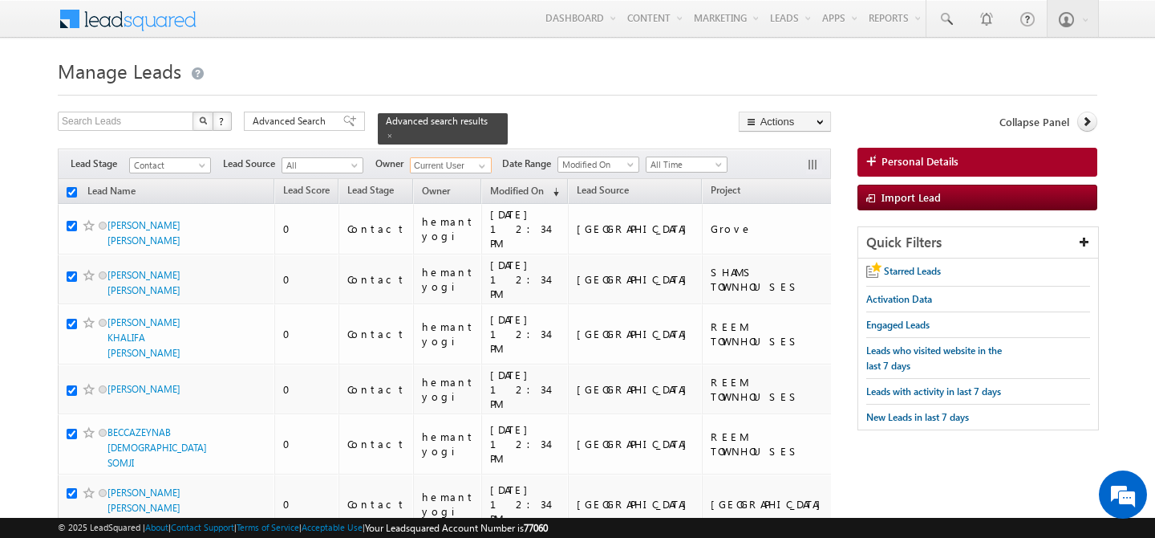
checkbox input "true"
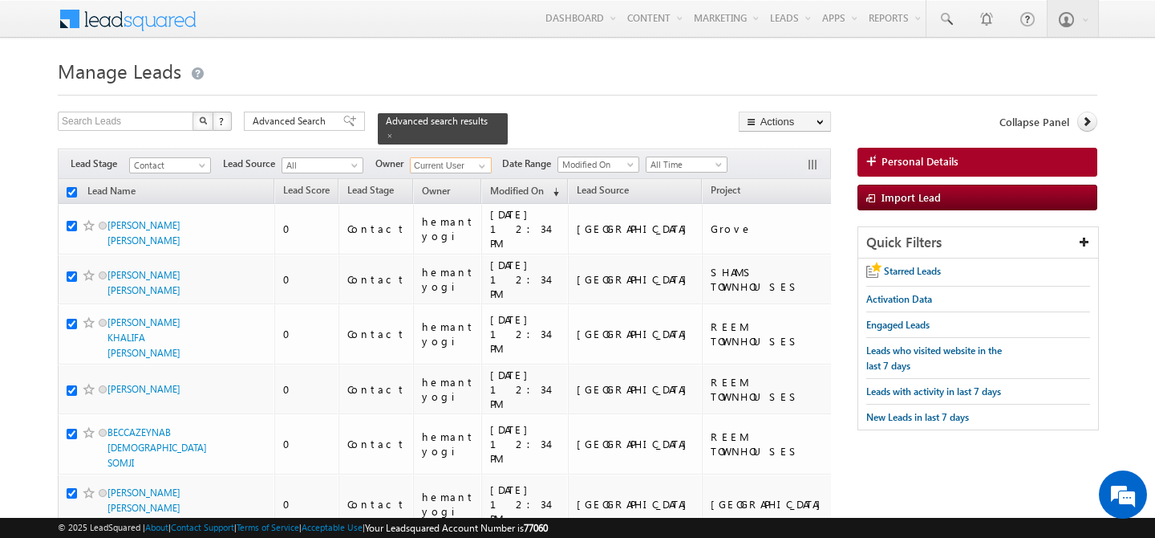
checkbox input "true"
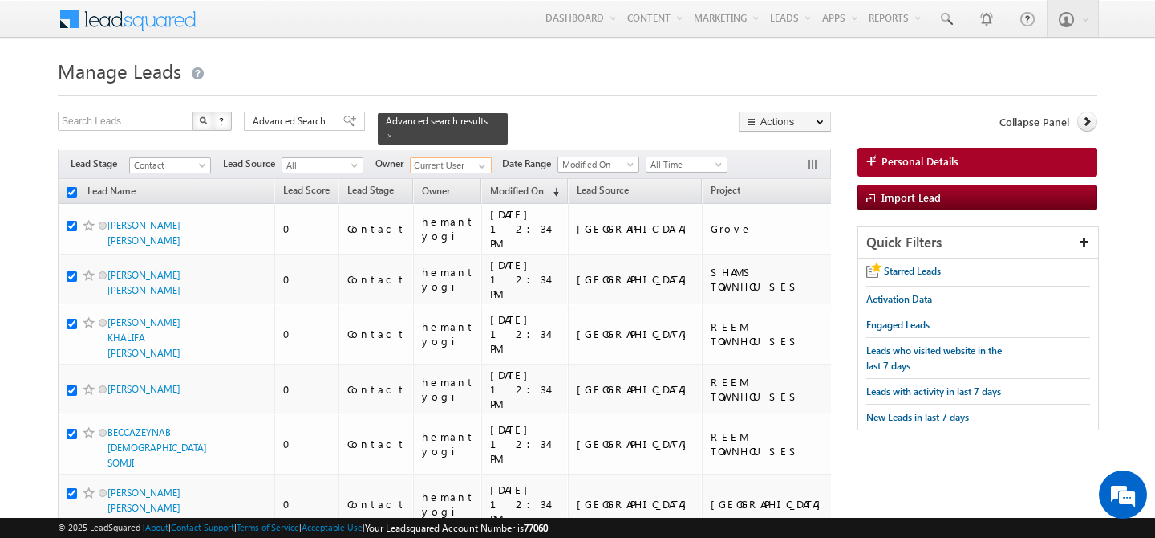
checkbox input "true"
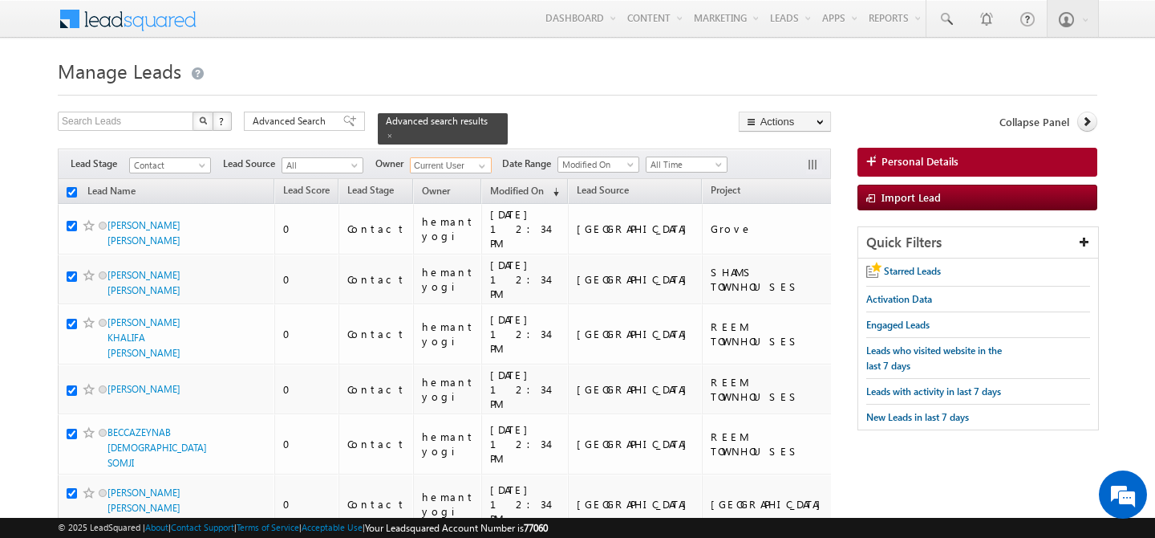
checkbox input "true"
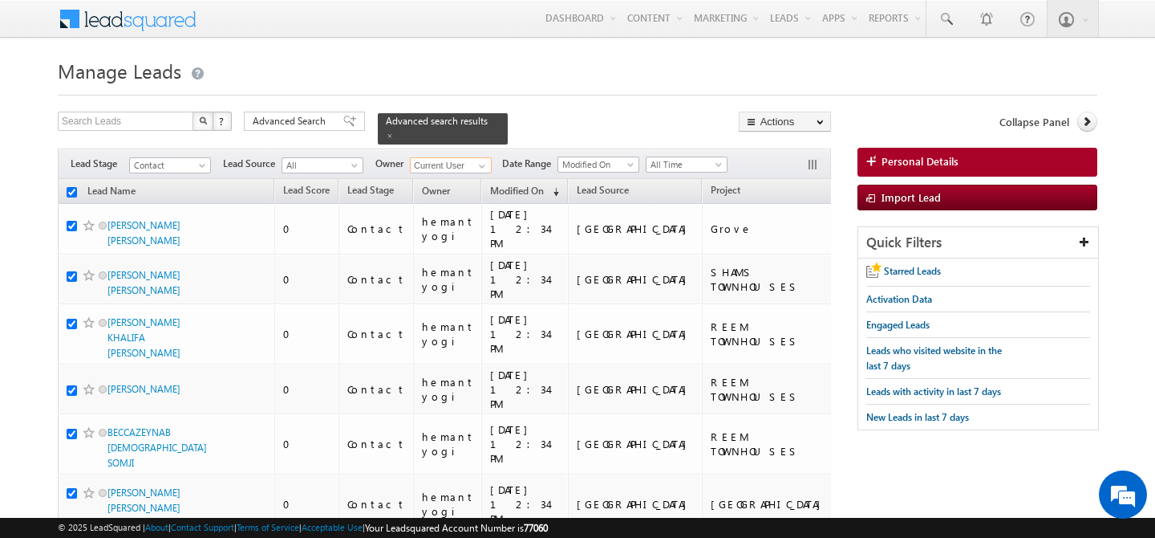
checkbox input "true"
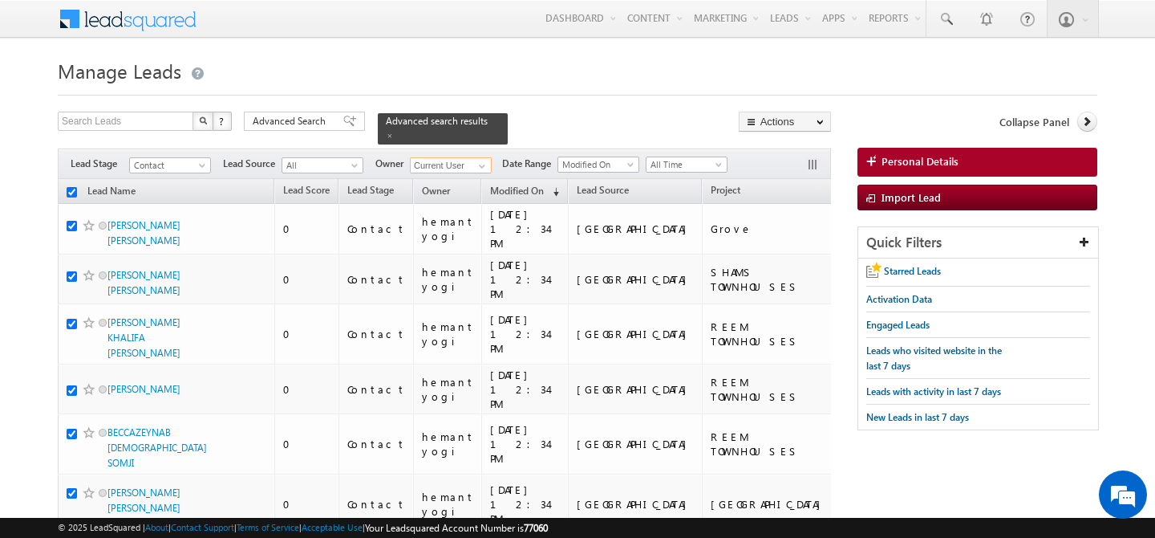
checkbox input "true"
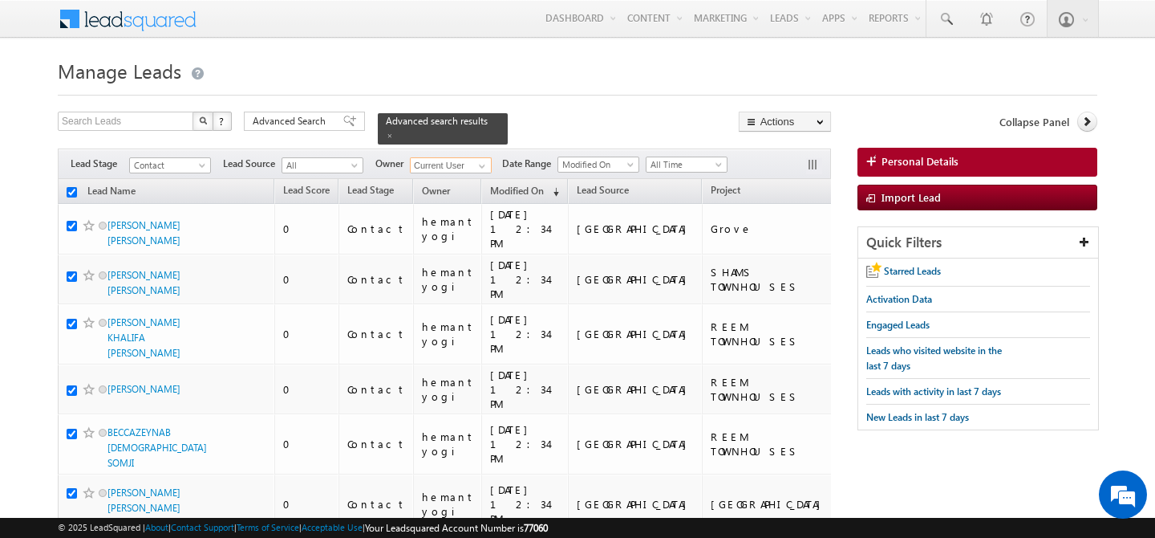
checkbox input "true"
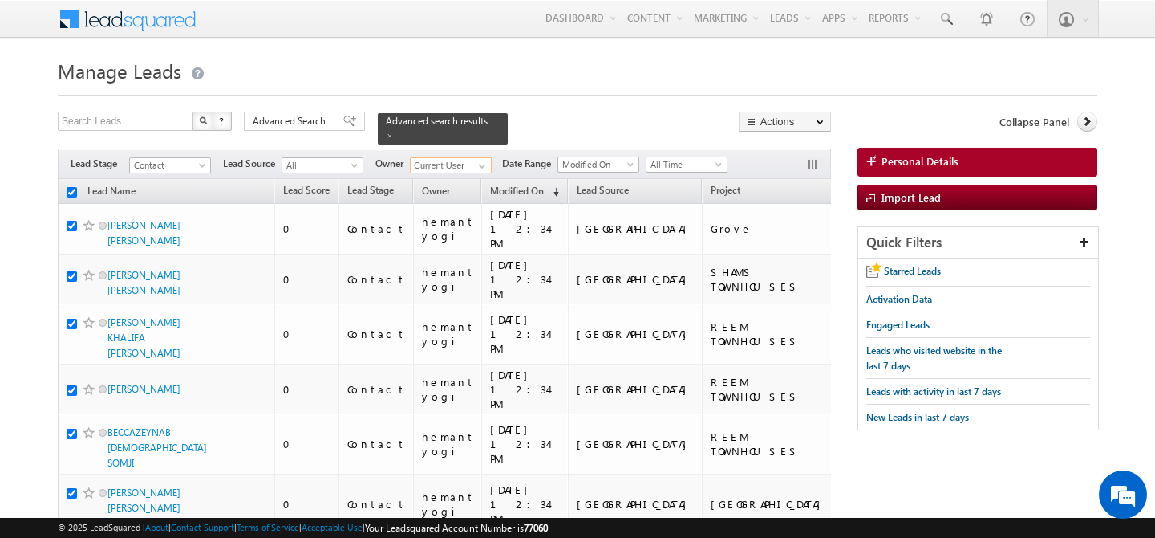
checkbox input "true"
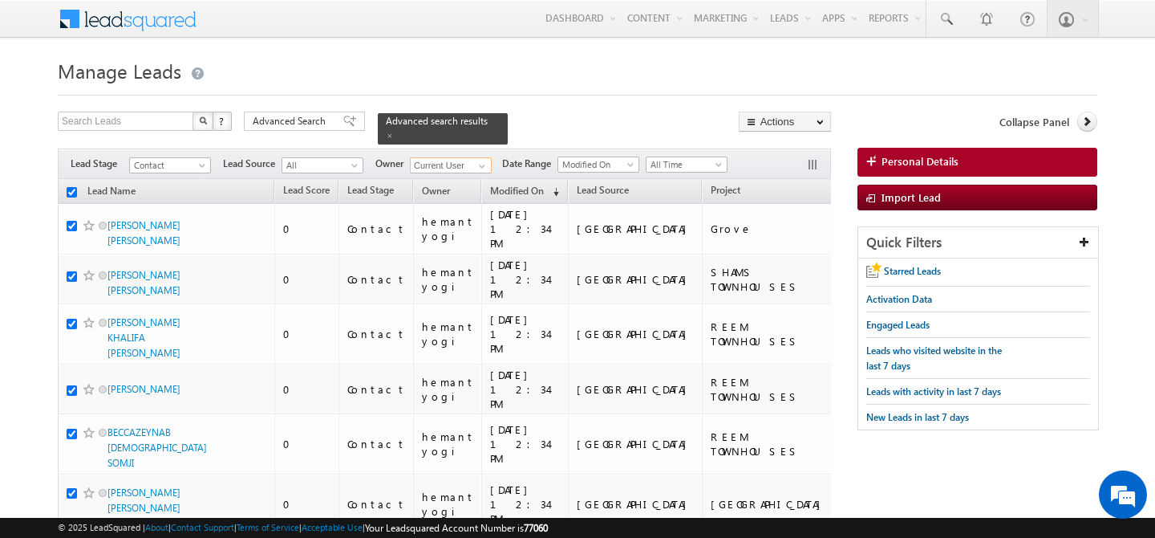
checkbox input "true"
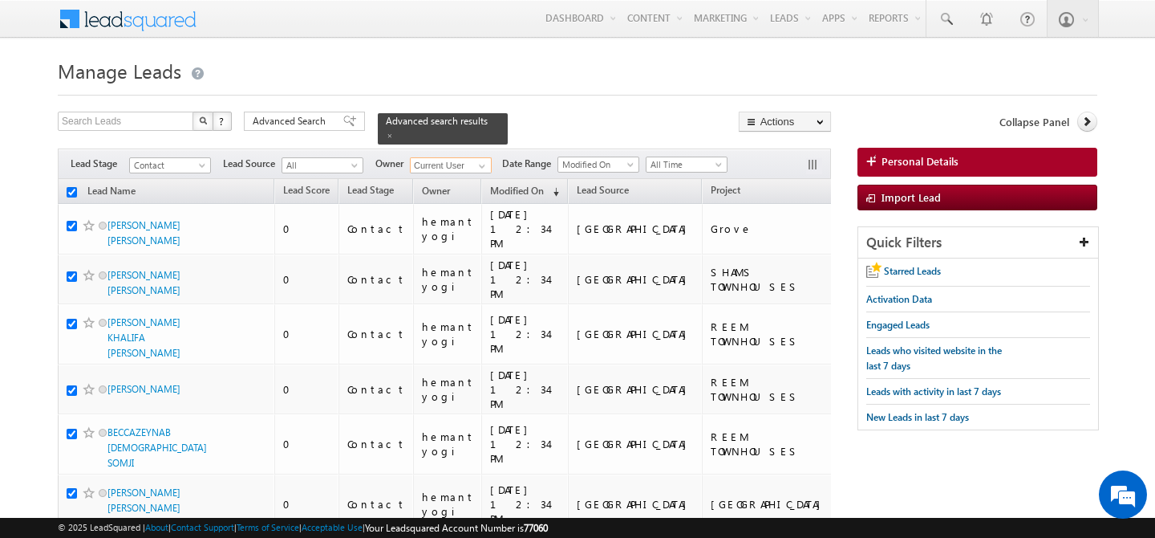
checkbox input "true"
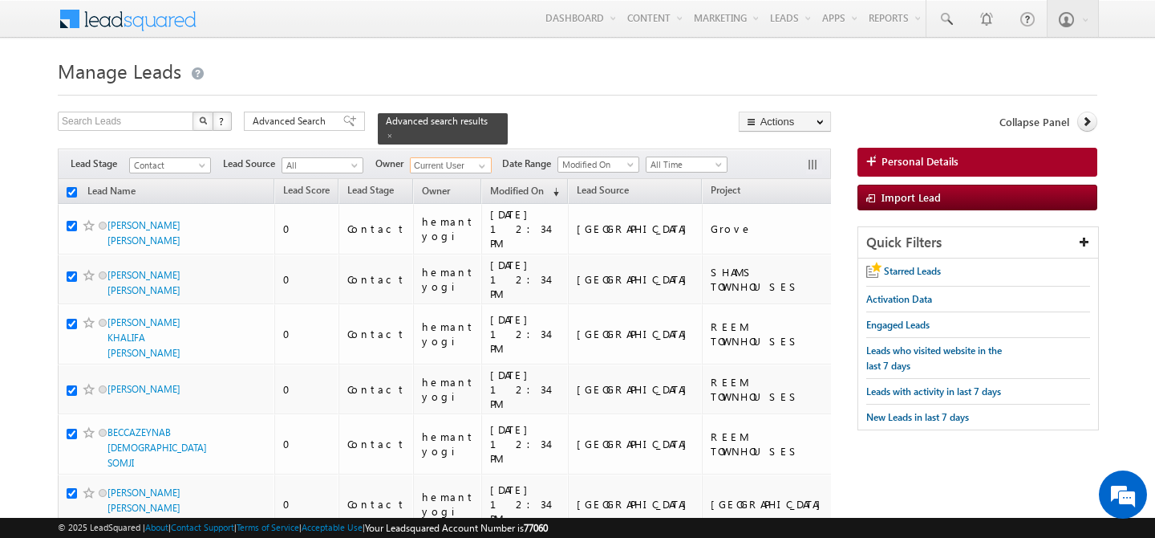
checkbox input "true"
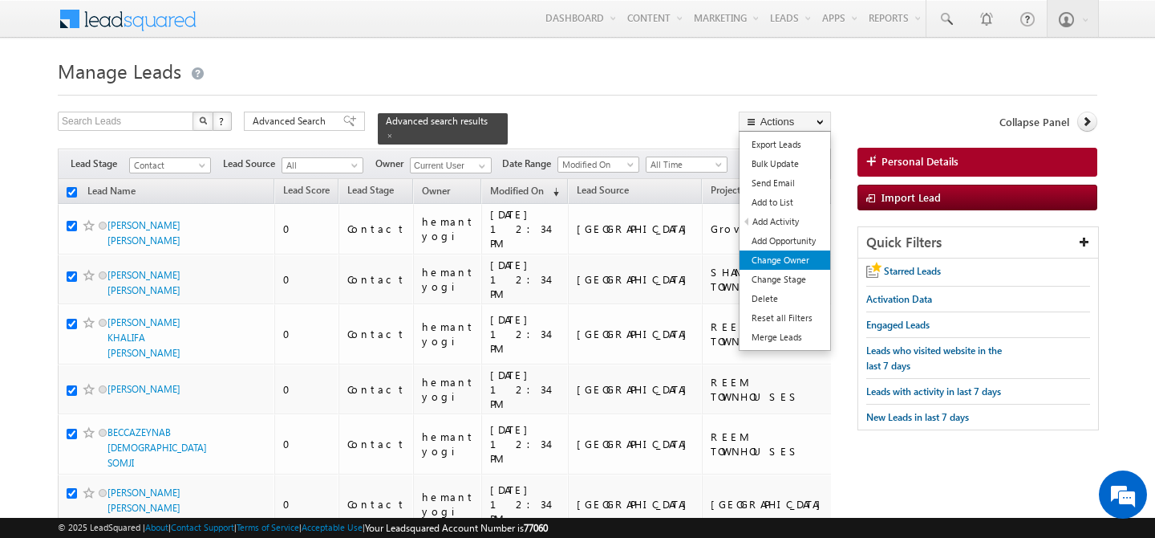
click at [797, 257] on link "Change Owner" at bounding box center [785, 259] width 91 height 19
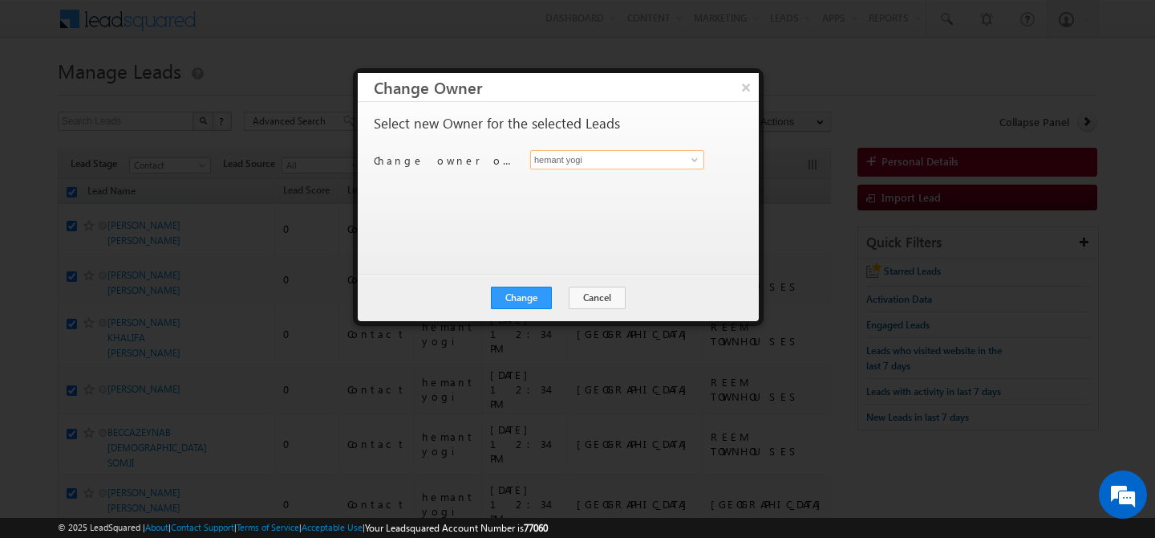
click at [575, 167] on input "hemant yogi" at bounding box center [617, 159] width 174 height 19
click at [572, 179] on link "[PERSON_NAME] [PERSON_NAME][EMAIL_ADDRESS][DOMAIN_NAME]" at bounding box center [617, 184] width 174 height 30
click at [690, 160] on span at bounding box center [694, 159] width 13 height 13
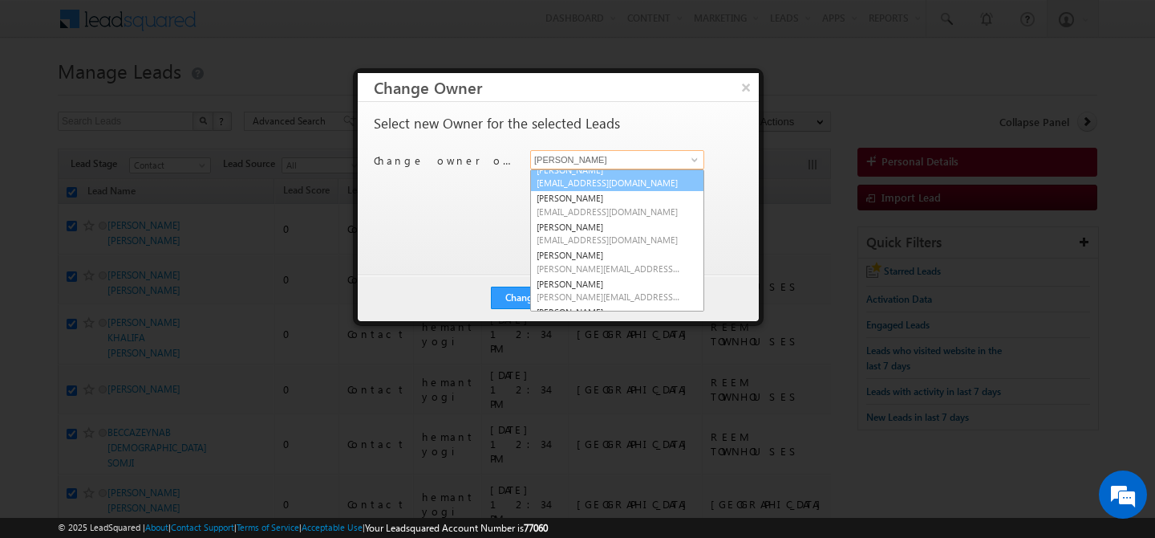
scroll to position [48, 0]
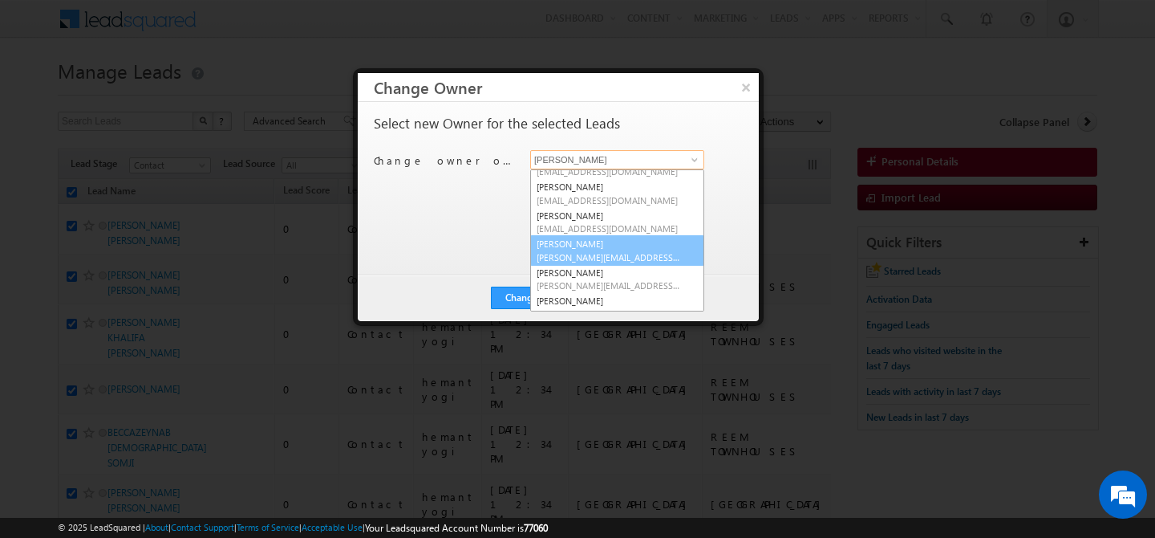
click at [601, 256] on span "[PERSON_NAME][EMAIL_ADDRESS][DOMAIN_NAME]" at bounding box center [609, 257] width 144 height 12
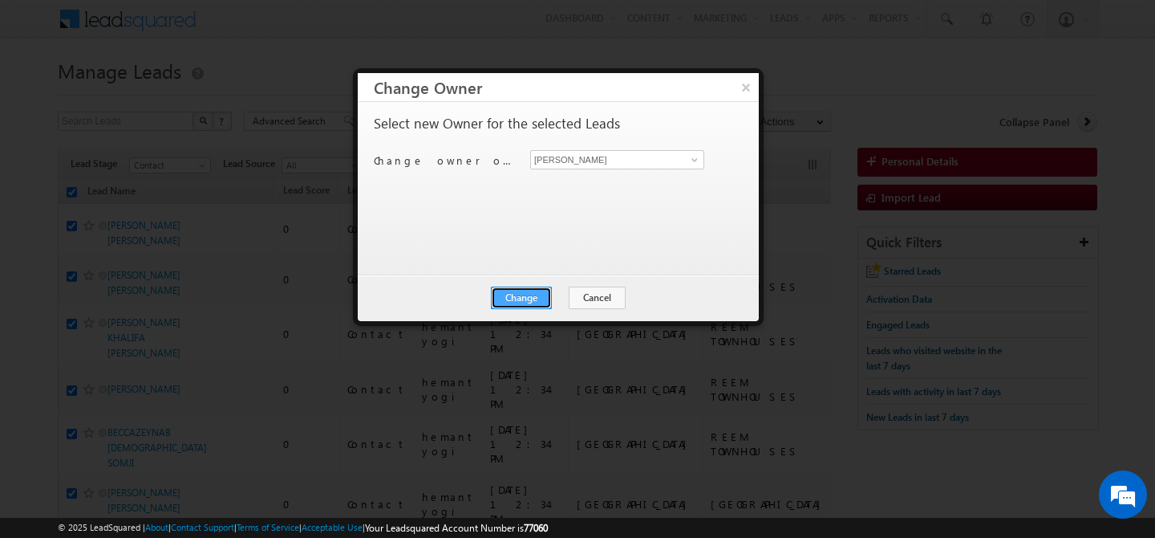
click at [535, 299] on button "Change" at bounding box center [521, 297] width 61 height 22
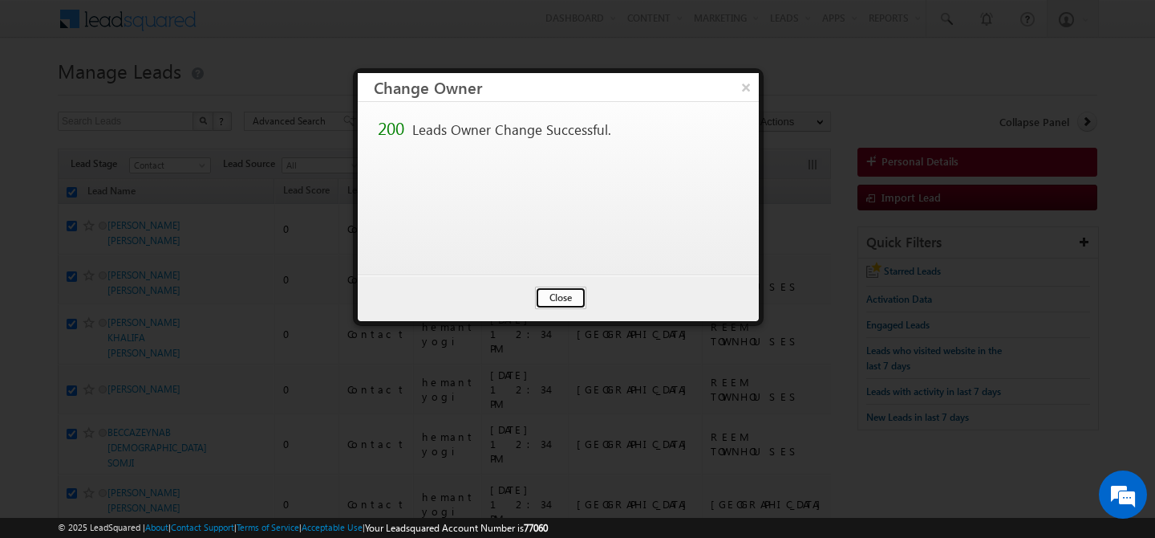
click at [563, 298] on button "Close" at bounding box center [560, 297] width 51 height 22
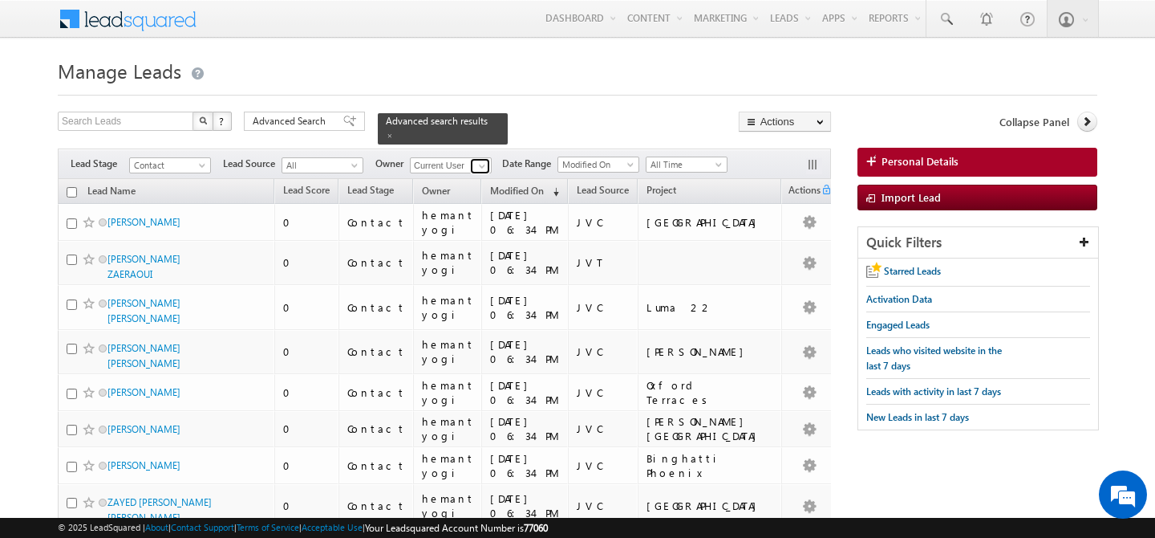
click at [481, 160] on span at bounding box center [482, 166] width 13 height 13
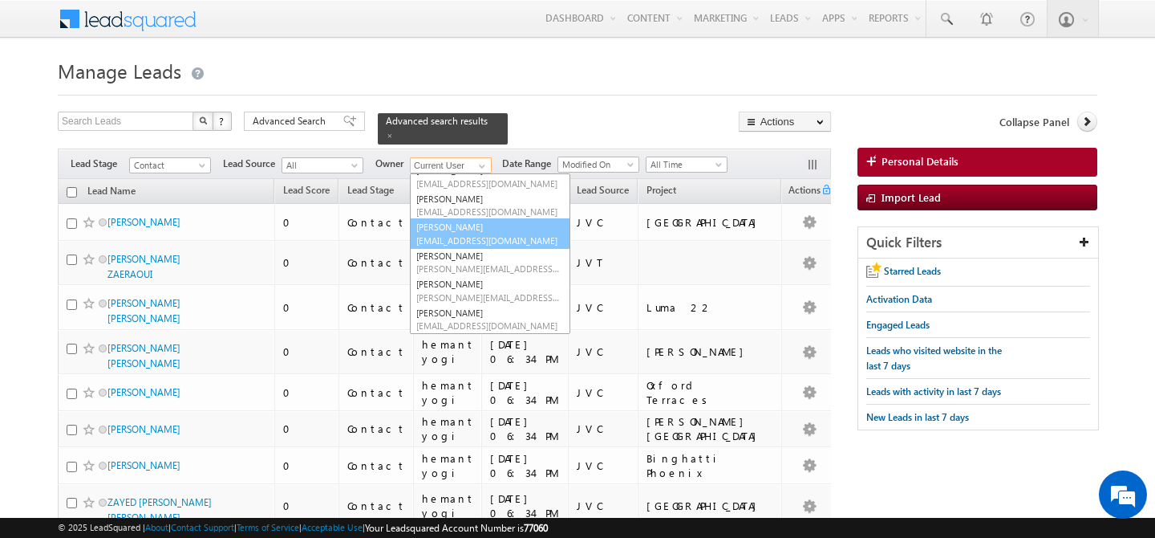
scroll to position [76, 0]
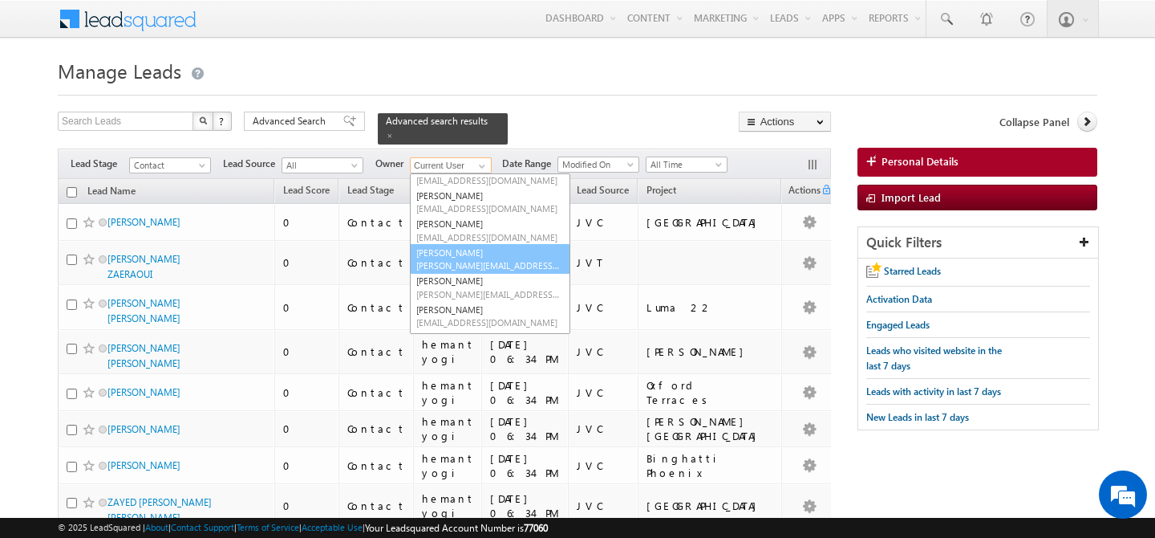
click at [465, 259] on span "[PERSON_NAME][EMAIL_ADDRESS][DOMAIN_NAME]" at bounding box center [488, 265] width 144 height 12
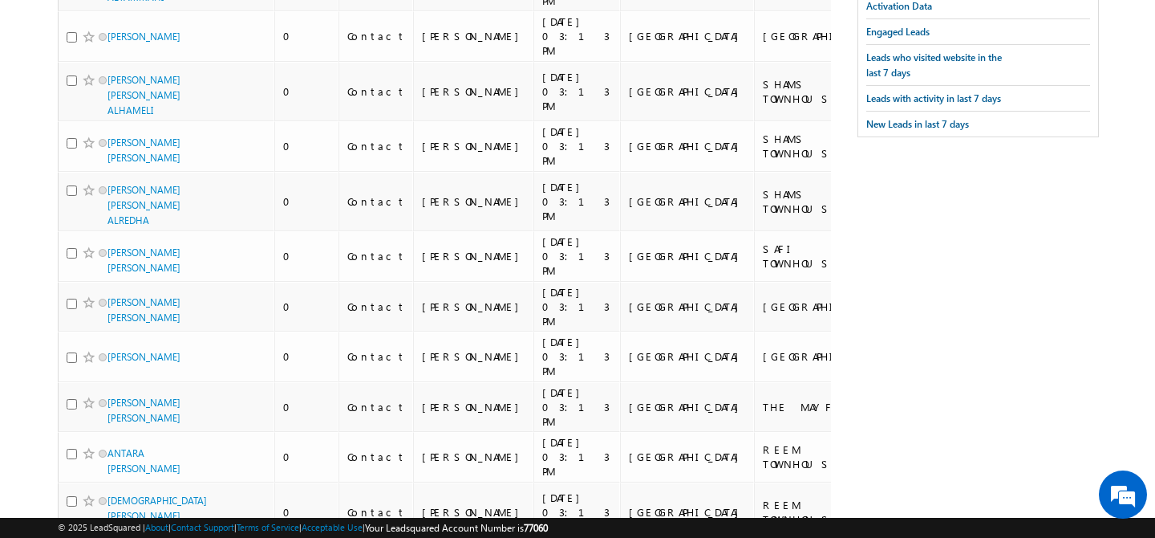
scroll to position [0, 0]
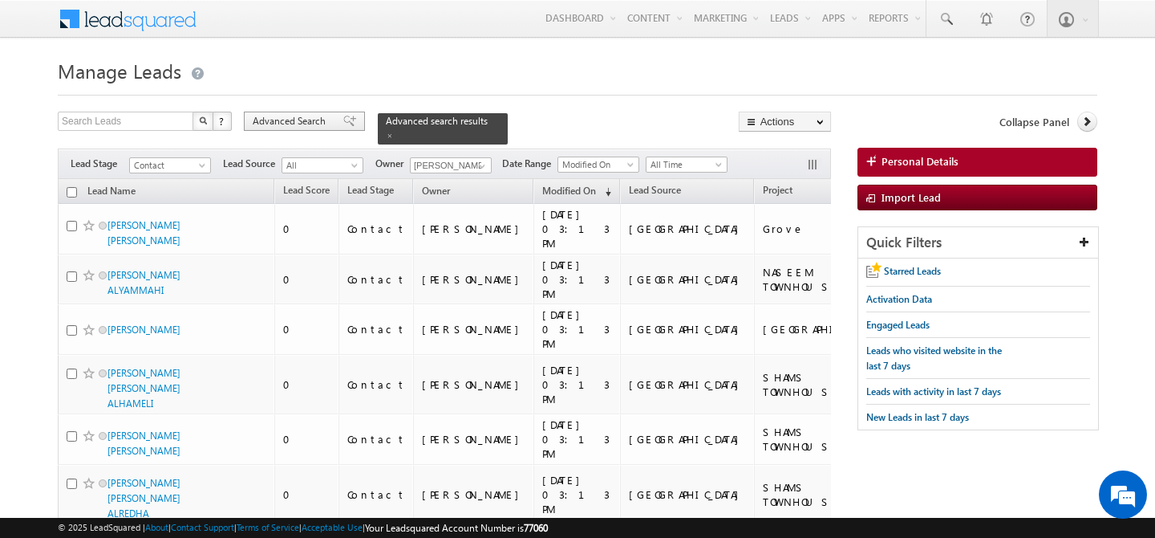
click at [286, 122] on span "Advanced Search" at bounding box center [292, 121] width 78 height 14
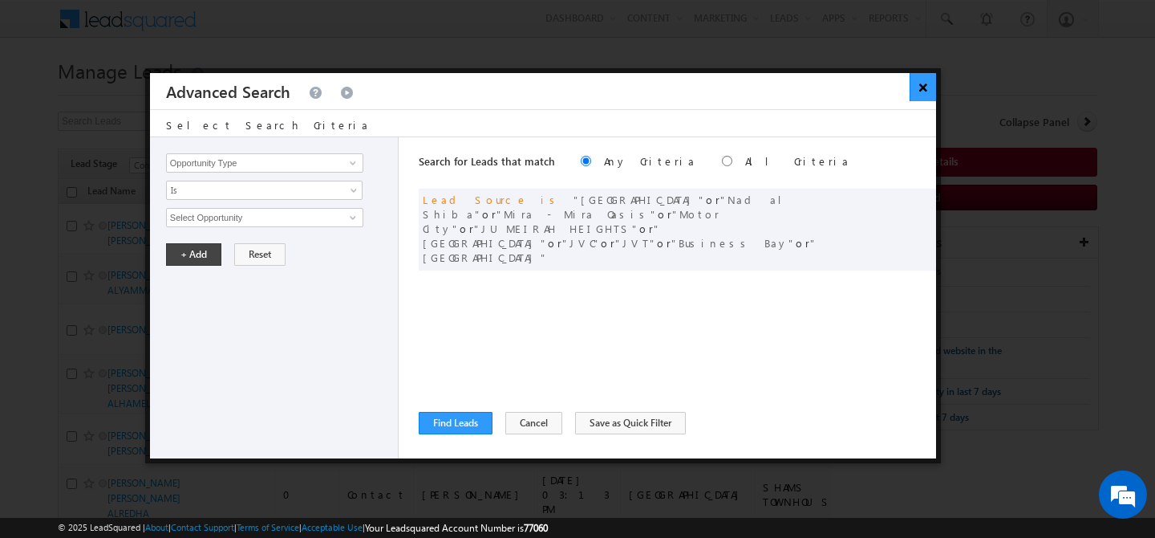
click at [923, 90] on button "×" at bounding box center [923, 87] width 26 height 28
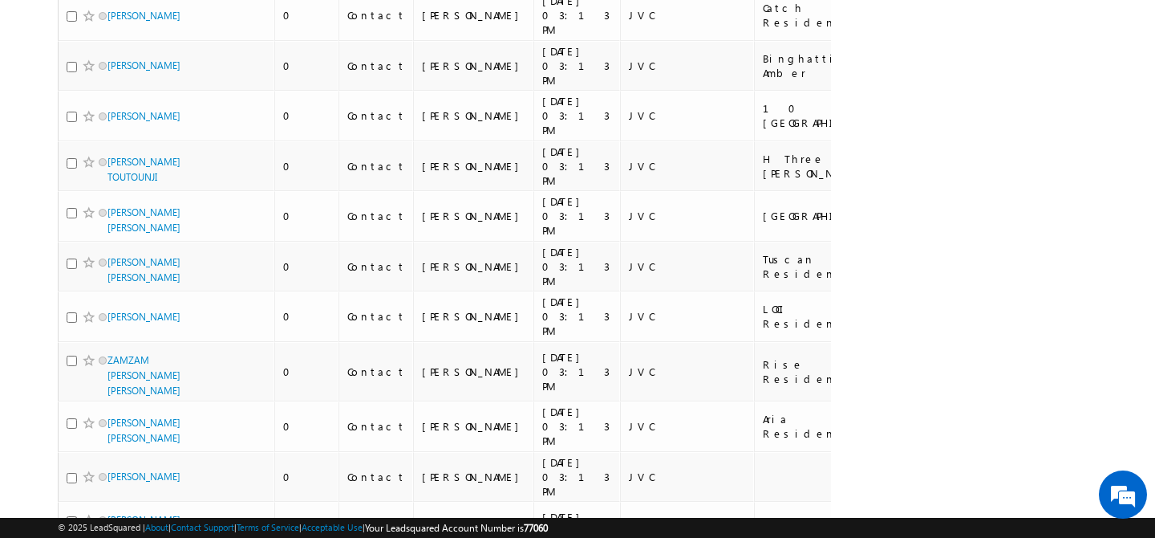
scroll to position [8409, 0]
